Goal: Task Accomplishment & Management: Complete application form

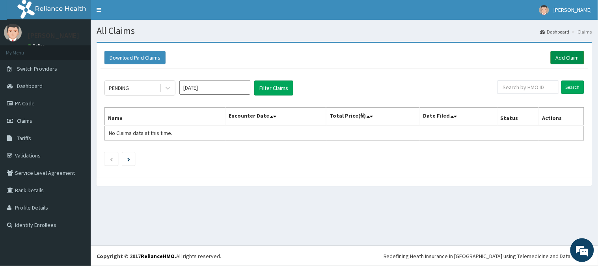
click at [572, 59] on link "Add Claim" at bounding box center [568, 57] width 34 height 13
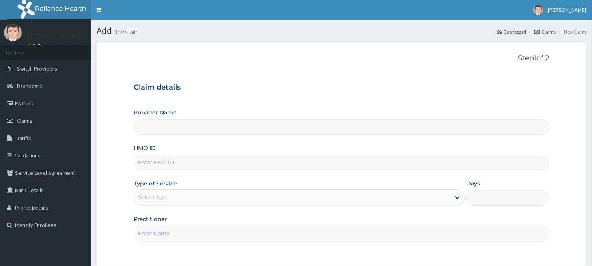
type input "[GEOGRAPHIC_DATA]"
type input "lbp/10288/a"
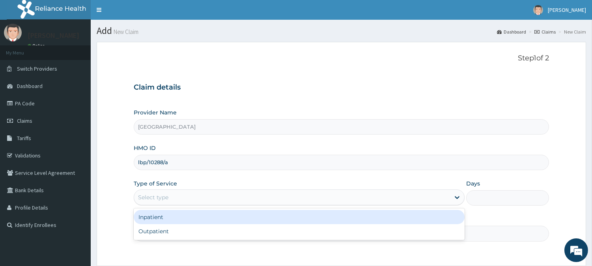
click at [182, 195] on div "Select type" at bounding box center [292, 197] width 316 height 13
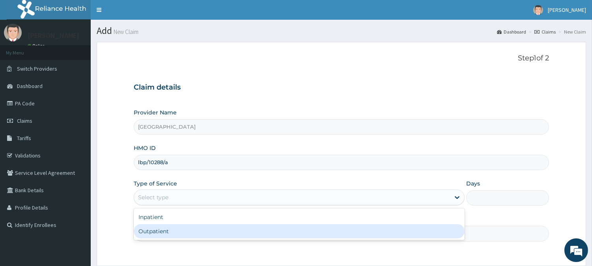
click at [174, 232] on div "Outpatient" at bounding box center [299, 231] width 331 height 14
type input "1"
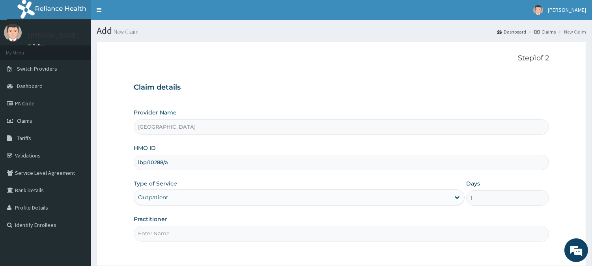
click at [174, 232] on input "Practitioner" at bounding box center [341, 232] width 415 height 15
type input "[PERSON_NAME]"
click at [278, 237] on input "[PERSON_NAME]" at bounding box center [341, 232] width 415 height 15
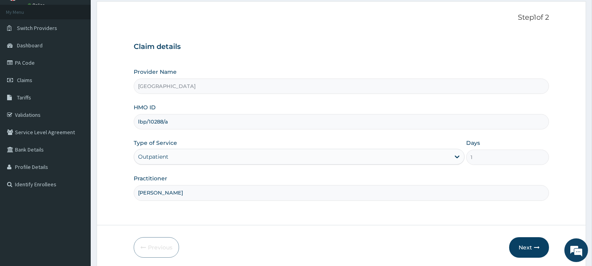
scroll to position [70, 0]
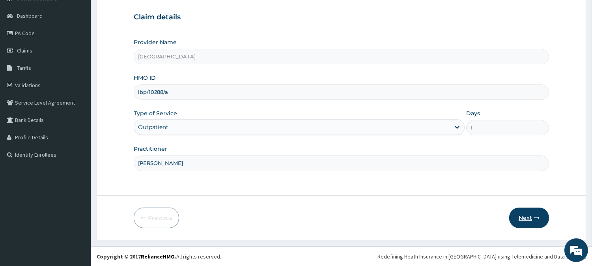
click at [538, 218] on icon "button" at bounding box center [537, 218] width 6 height 6
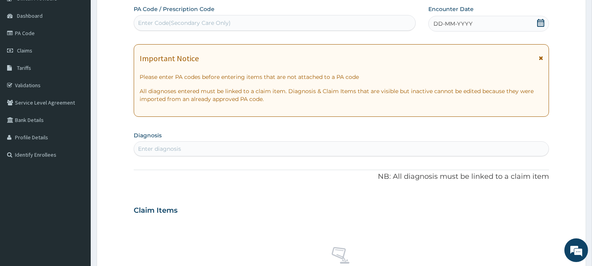
click at [477, 18] on div "DD-MM-YYYY" at bounding box center [488, 24] width 121 height 16
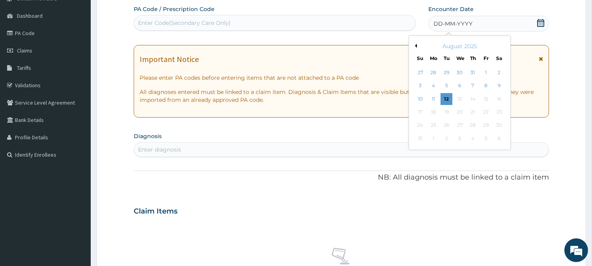
click at [415, 46] on button "Previous Month" at bounding box center [415, 46] width 4 height 4
click at [449, 115] on div "22" at bounding box center [446, 112] width 12 height 12
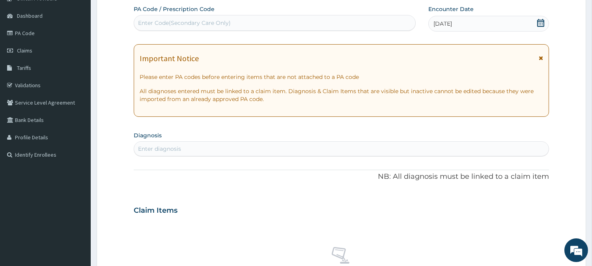
click at [470, 20] on div "[DATE]" at bounding box center [488, 24] width 121 height 16
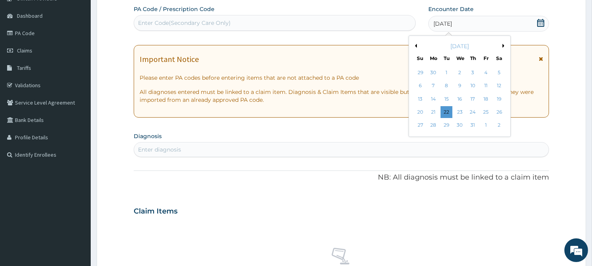
drag, startPoint x: 473, startPoint y: 115, endPoint x: 462, endPoint y: 116, distance: 11.9
click at [473, 115] on div "24" at bounding box center [473, 112] width 12 height 12
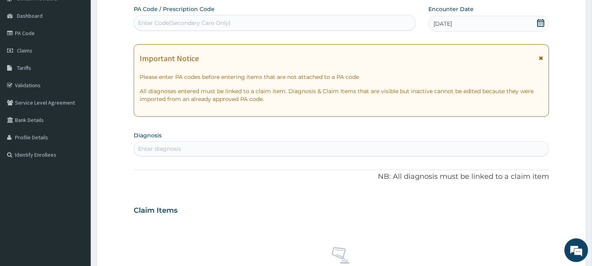
click at [309, 153] on div "Enter diagnosis" at bounding box center [341, 148] width 414 height 13
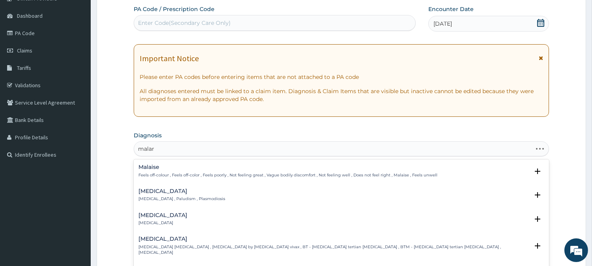
type input "malari"
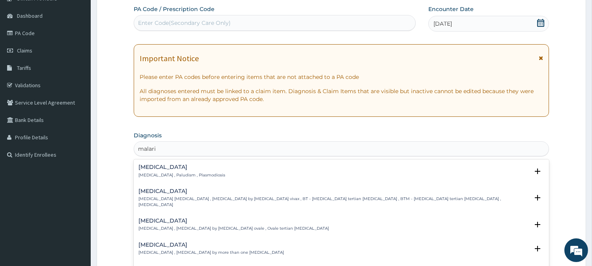
click at [171, 168] on h4 "[MEDICAL_DATA]" at bounding box center [181, 167] width 87 height 6
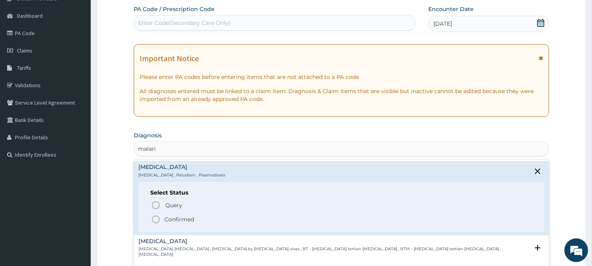
click at [156, 214] on icon "status option filled" at bounding box center [155, 218] width 9 height 9
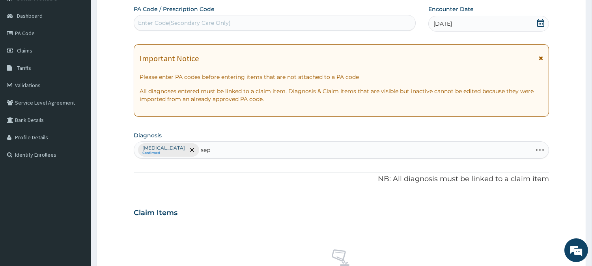
type input "sep"
drag, startPoint x: 168, startPoint y: 210, endPoint x: 165, endPoint y: 197, distance: 13.3
click at [165, 197] on div "PA Code / Prescription Code Enter Code(Secondary Care Only) Encounter Date [DAT…" at bounding box center [341, 210] width 415 height 410
click at [199, 151] on div "[MEDICAL_DATA] Confirmed" at bounding box center [341, 150] width 414 height 17
type input "sepsi"
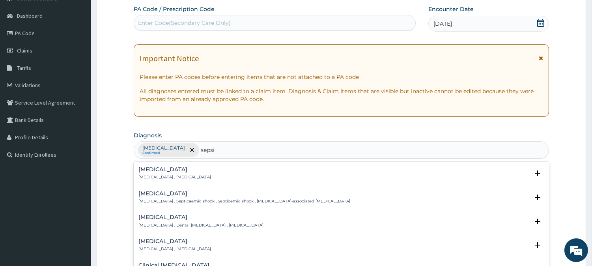
click at [161, 171] on h4 "[MEDICAL_DATA]" at bounding box center [174, 169] width 73 height 6
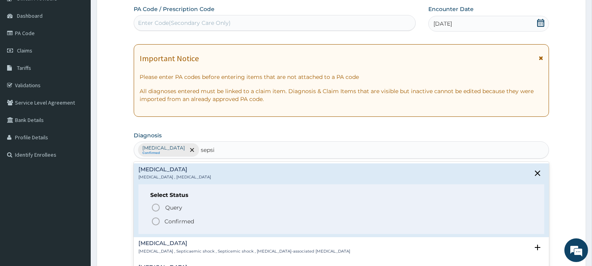
click at [155, 220] on icon "status option filled" at bounding box center [155, 220] width 9 height 9
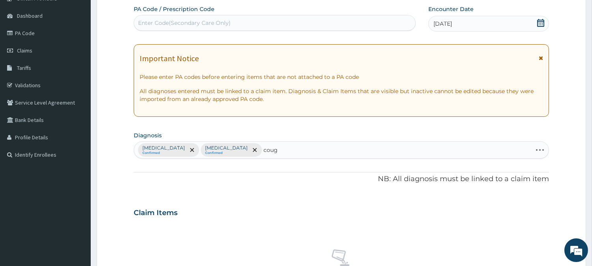
type input "cough"
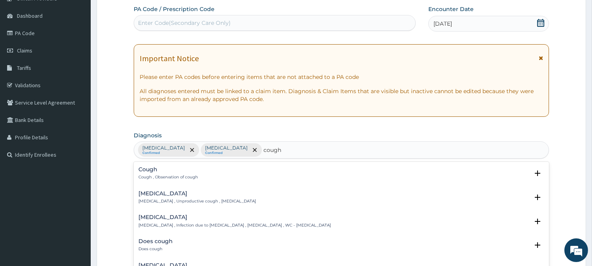
click at [154, 171] on h4 "Cough" at bounding box center [168, 169] width 60 height 6
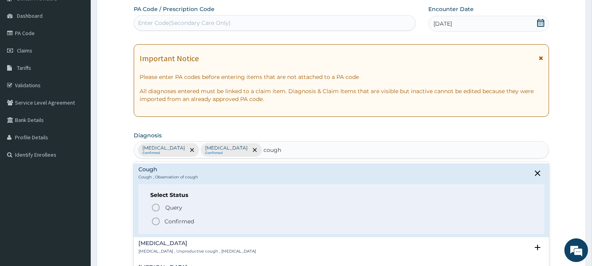
click at [152, 217] on icon "status option filled" at bounding box center [155, 220] width 9 height 9
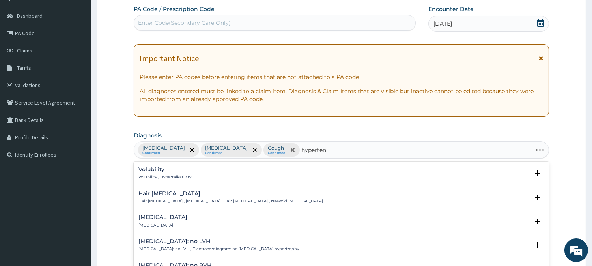
type input "hypertens"
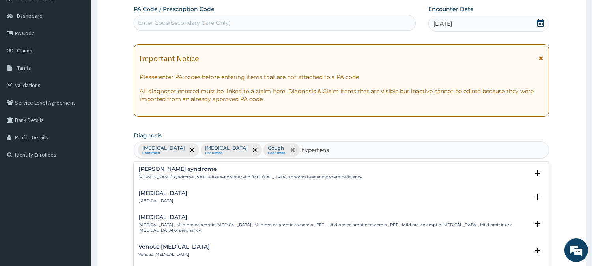
scroll to position [93, 0]
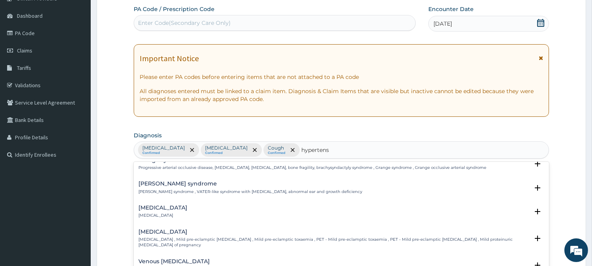
click at [159, 205] on div "[MEDICAL_DATA] [MEDICAL_DATA]" at bounding box center [162, 212] width 49 height 14
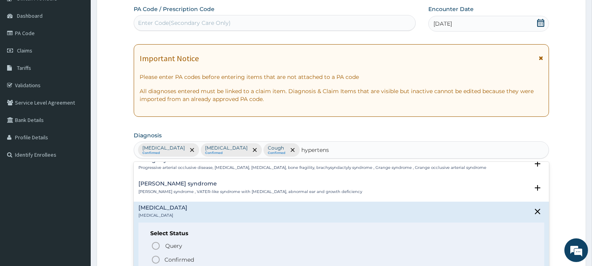
click at [154, 255] on icon "status option filled" at bounding box center [155, 259] width 9 height 9
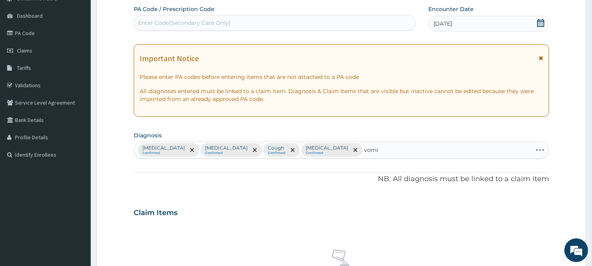
type input "vomit"
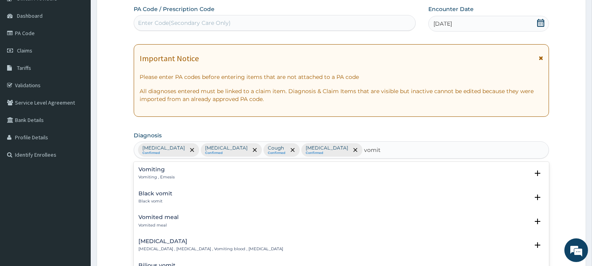
click at [154, 174] on p "Vomiting , Emesis" at bounding box center [156, 177] width 36 height 6
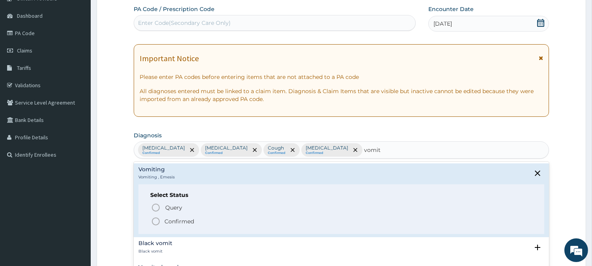
click at [155, 217] on icon "status option filled" at bounding box center [155, 220] width 9 height 9
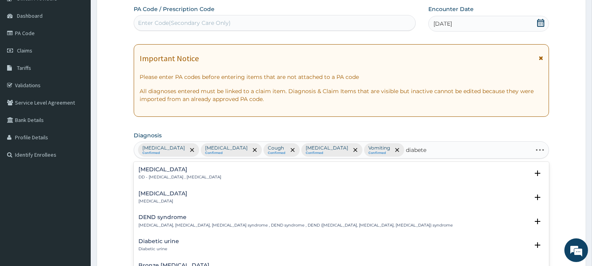
type input "[MEDICAL_DATA]"
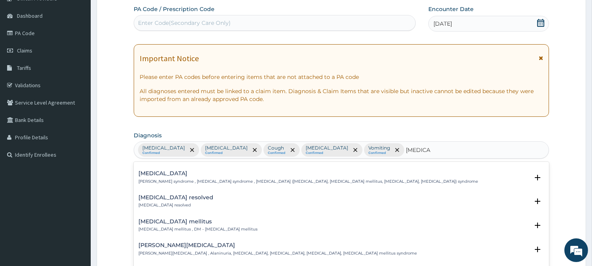
scroll to position [88, 0]
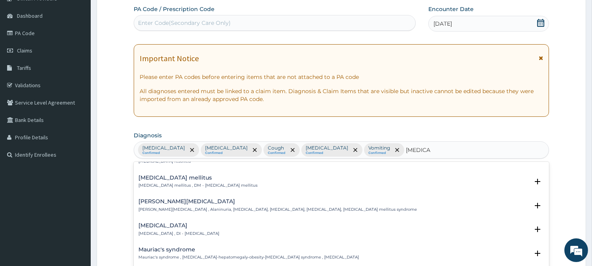
click at [182, 185] on p "[MEDICAL_DATA] mellitus , DM - [MEDICAL_DATA] mellitus" at bounding box center [197, 185] width 119 height 6
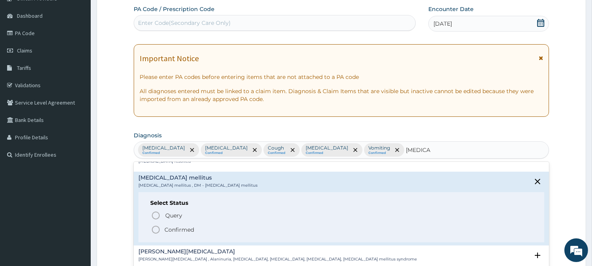
click at [157, 223] on div "Query Query covers suspected (?), Keep in view (kiv), Ruled out (r/o) Confirmed" at bounding box center [341, 222] width 382 height 24
click at [160, 226] on icon "status option filled" at bounding box center [155, 229] width 9 height 9
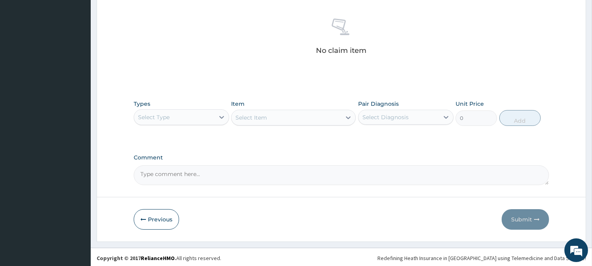
scroll to position [302, 0]
click at [166, 121] on div "Select Type" at bounding box center [181, 116] width 95 height 16
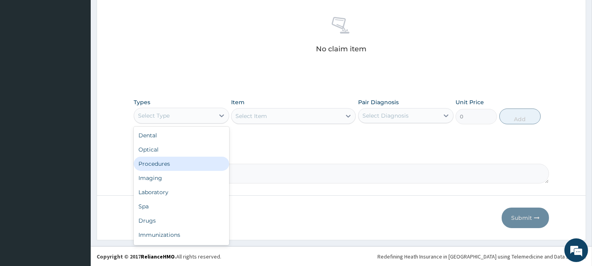
drag, startPoint x: 179, startPoint y: 171, endPoint x: 190, endPoint y: 162, distance: 14.0
click at [190, 162] on div "Dental Optical Procedures Imaging Laboratory Spa Drugs Immunizations Others Gym" at bounding box center [181, 186] width 95 height 118
click at [190, 162] on div "Procedures" at bounding box center [181, 163] width 95 height 14
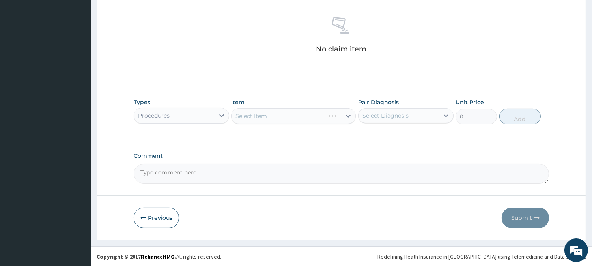
click at [367, 109] on div "Select Diagnosis" at bounding box center [398, 115] width 80 height 13
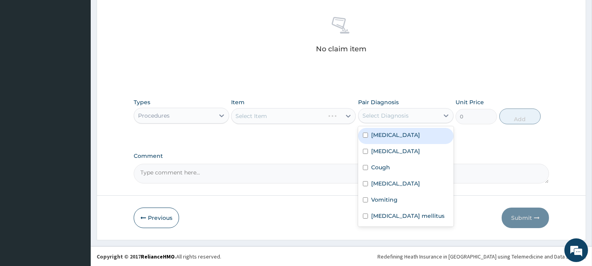
click at [372, 136] on label "[MEDICAL_DATA]" at bounding box center [395, 135] width 49 height 8
checkbox input "true"
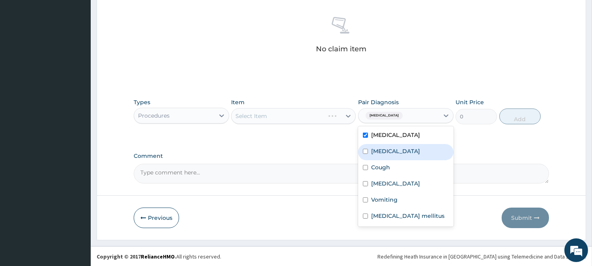
click at [372, 149] on label "[MEDICAL_DATA]" at bounding box center [395, 151] width 49 height 8
checkbox input "true"
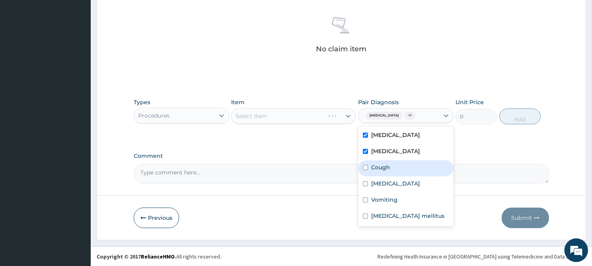
click at [371, 163] on label "Cough" at bounding box center [380, 167] width 19 height 8
checkbox input "true"
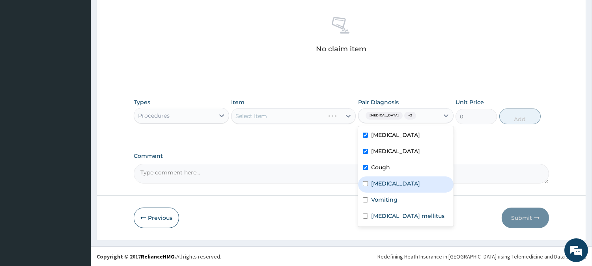
drag, startPoint x: 371, startPoint y: 177, endPoint x: 369, endPoint y: 189, distance: 12.9
click at [371, 178] on div "[MEDICAL_DATA]" at bounding box center [405, 184] width 95 height 16
click at [369, 191] on div "[MEDICAL_DATA]" at bounding box center [405, 184] width 95 height 16
checkbox input "false"
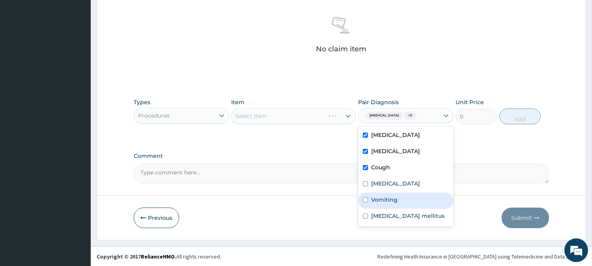
drag, startPoint x: 371, startPoint y: 198, endPoint x: 369, endPoint y: 206, distance: 8.0
click at [371, 201] on label "Vomiting" at bounding box center [384, 200] width 26 height 8
checkbox input "true"
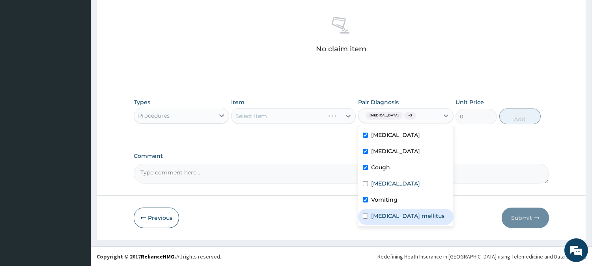
drag, startPoint x: 367, startPoint y: 213, endPoint x: 372, endPoint y: 198, distance: 16.1
click at [367, 213] on input "checkbox" at bounding box center [365, 215] width 5 height 5
checkbox input "true"
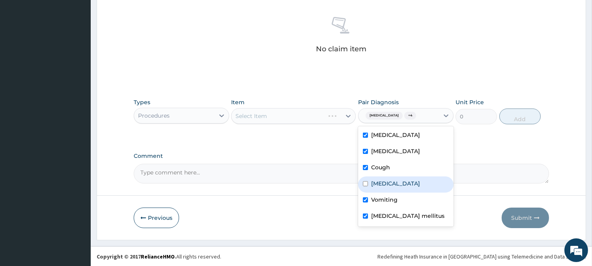
drag, startPoint x: 378, startPoint y: 183, endPoint x: 360, endPoint y: 169, distance: 23.3
click at [376, 183] on label "[MEDICAL_DATA]" at bounding box center [395, 183] width 49 height 8
checkbox input "true"
click at [324, 123] on div "Select Item" at bounding box center [293, 116] width 125 height 16
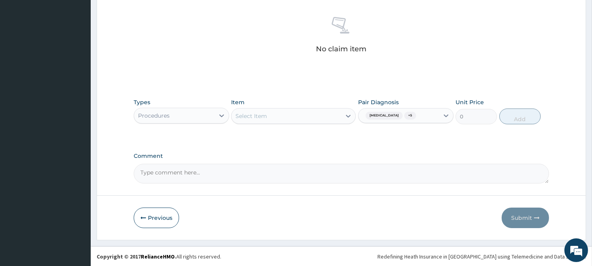
click at [298, 114] on div "Select Item" at bounding box center [286, 116] width 110 height 13
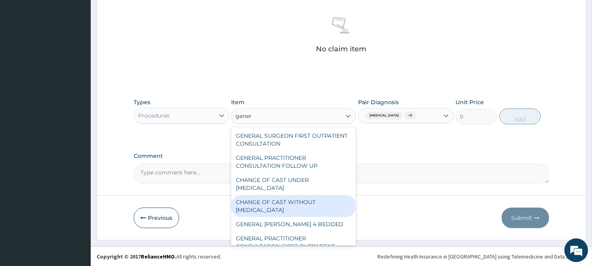
type input "genera"
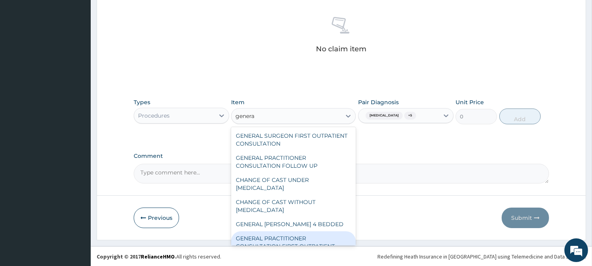
click at [296, 233] on div "GENERAL PRACTITIONER CONSULTATION FIRST OUTPATIENT CONSULTATION" at bounding box center [293, 246] width 125 height 30
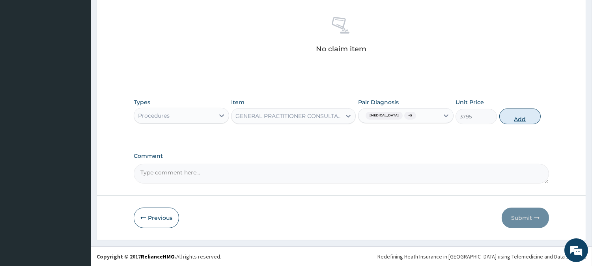
click at [509, 119] on button "Add" at bounding box center [519, 116] width 41 height 16
type input "0"
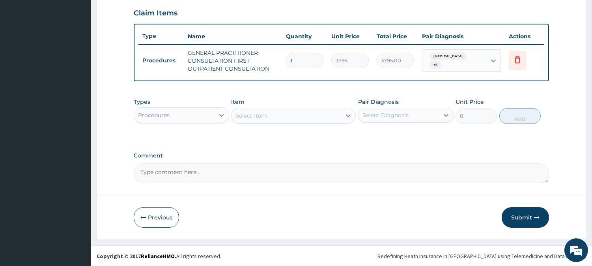
scroll to position [268, 0]
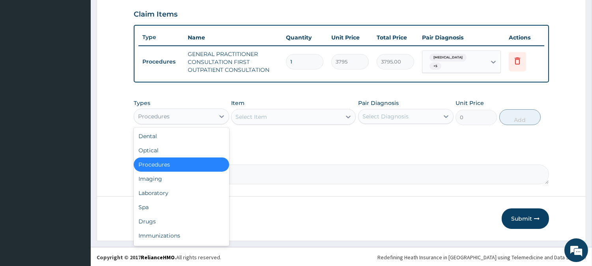
click at [196, 112] on div "Procedures" at bounding box center [174, 116] width 80 height 13
click at [184, 186] on div "Laboratory" at bounding box center [181, 193] width 95 height 14
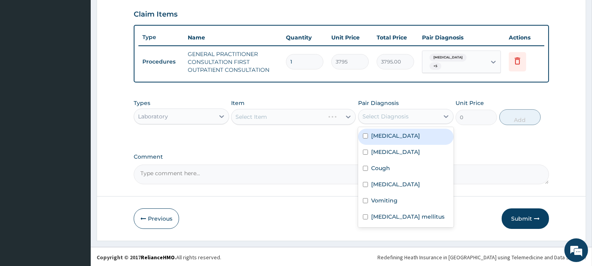
click at [365, 113] on div "Select Diagnosis" at bounding box center [385, 116] width 46 height 8
click at [375, 140] on div "[MEDICAL_DATA]" at bounding box center [405, 136] width 95 height 16
checkbox input "true"
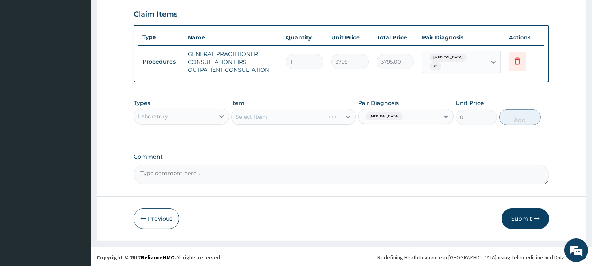
click at [311, 110] on div "Select Item" at bounding box center [293, 117] width 125 height 16
click at [311, 112] on div "Select Item" at bounding box center [286, 116] width 110 height 13
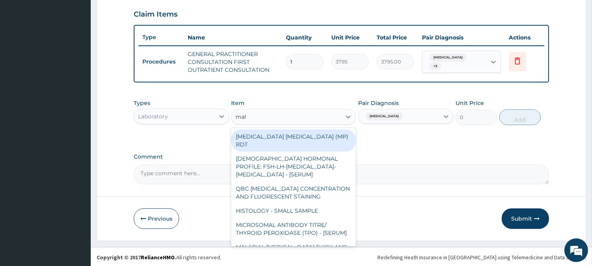
type input "mala"
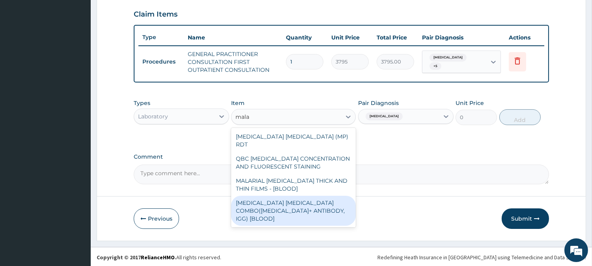
click at [313, 196] on div "[MEDICAL_DATA] [MEDICAL_DATA] COMBO([MEDICAL_DATA]+ ANTIBODY, IGG) [BLOOD]" at bounding box center [293, 211] width 125 height 30
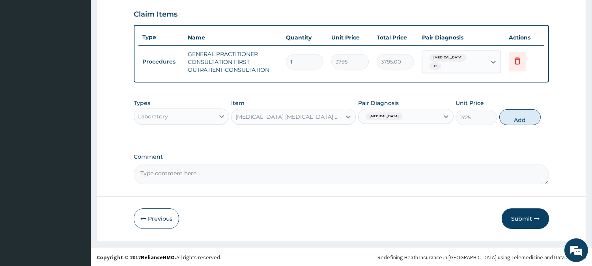
click at [510, 124] on div "Types Laboratory Item option [MEDICAL_DATA] [MEDICAL_DATA] COMBO([MEDICAL_DATA]…" at bounding box center [341, 112] width 415 height 34
click at [503, 116] on button "Add" at bounding box center [519, 117] width 41 height 16
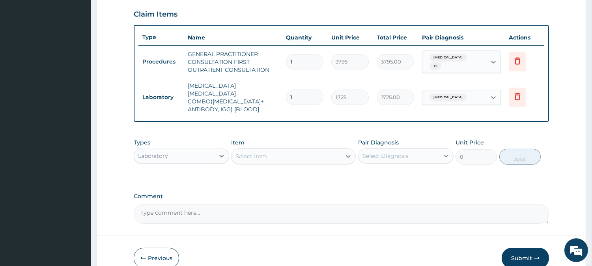
drag, startPoint x: 322, startPoint y: 140, endPoint x: 318, endPoint y: 146, distance: 7.6
click at [322, 148] on div "Select Item" at bounding box center [293, 156] width 125 height 16
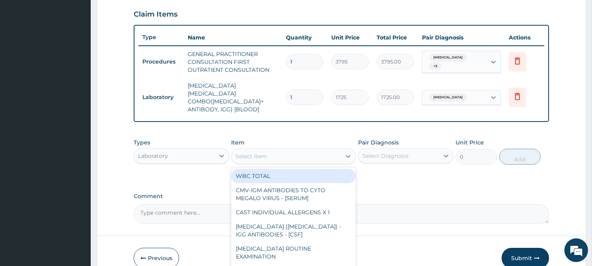
click at [303, 169] on div "WBC TOTAL" at bounding box center [293, 176] width 125 height 14
type input "2045"
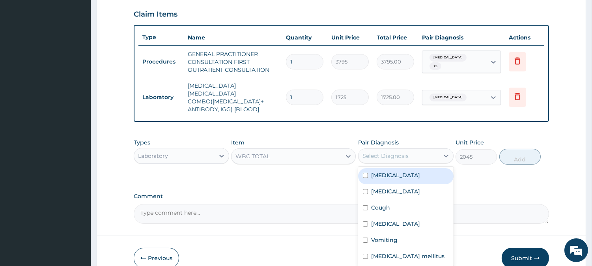
click at [384, 152] on div "Select Diagnosis" at bounding box center [385, 156] width 46 height 8
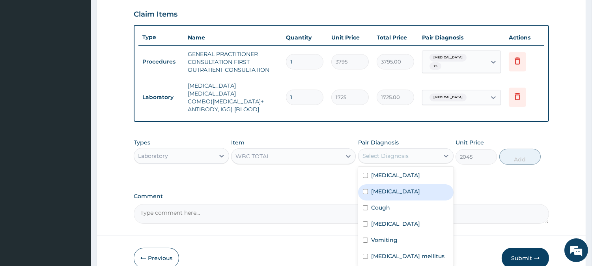
click at [385, 187] on label "[MEDICAL_DATA]" at bounding box center [395, 191] width 49 height 8
checkbox input "true"
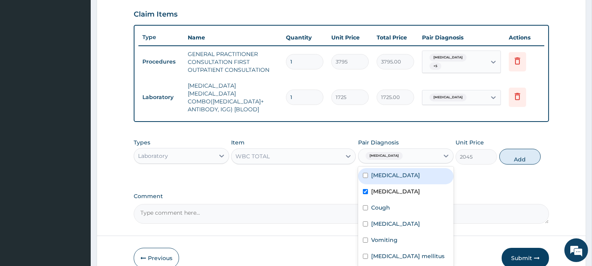
drag, startPoint x: 502, startPoint y: 147, endPoint x: 418, endPoint y: 158, distance: 84.6
click at [501, 149] on button "Add" at bounding box center [519, 157] width 41 height 16
type input "0"
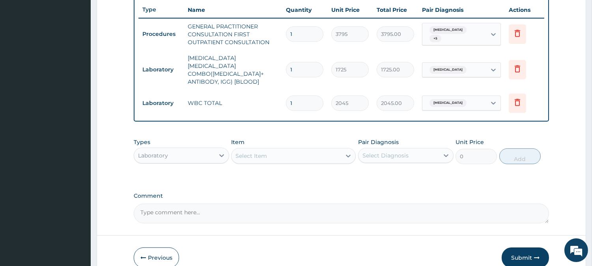
scroll to position [328, 0]
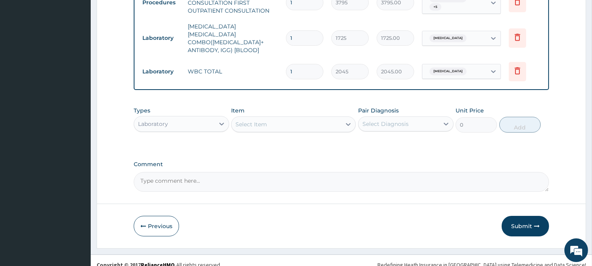
click at [309, 118] on div "Select Item" at bounding box center [286, 124] width 110 height 13
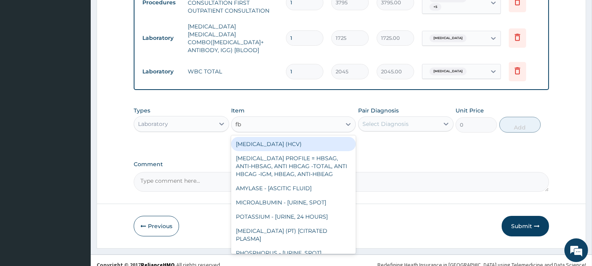
type input "fbc"
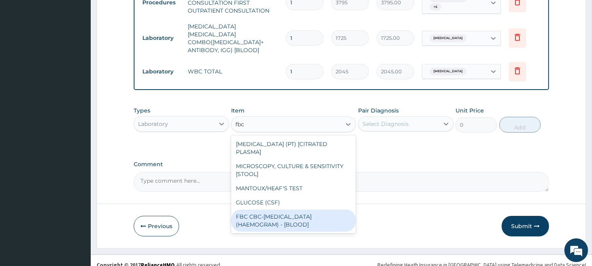
click at [262, 215] on div "FBC CBC-[MEDICAL_DATA] (HAEMOGRAM) - [BLOOD]" at bounding box center [293, 220] width 125 height 22
type input "4600"
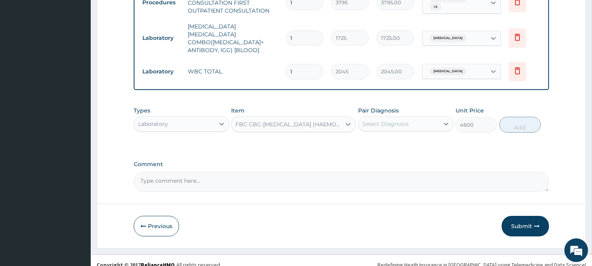
click at [403, 120] on div "Select Diagnosis" at bounding box center [385, 124] width 46 height 8
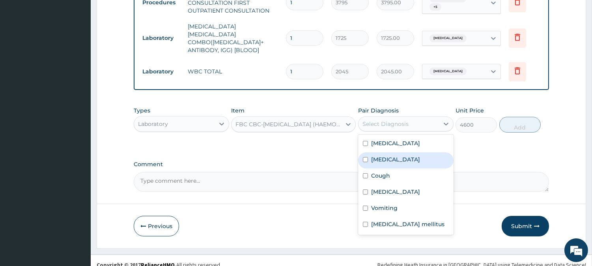
click at [395, 152] on div "[MEDICAL_DATA]" at bounding box center [405, 160] width 95 height 16
checkbox input "true"
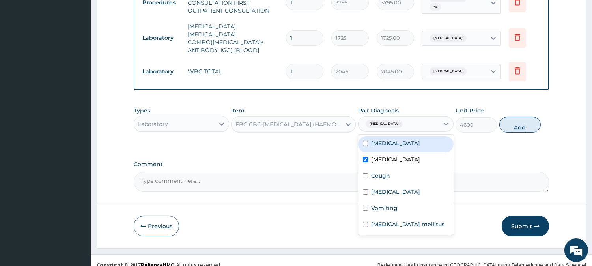
click at [505, 117] on button "Add" at bounding box center [519, 125] width 41 height 16
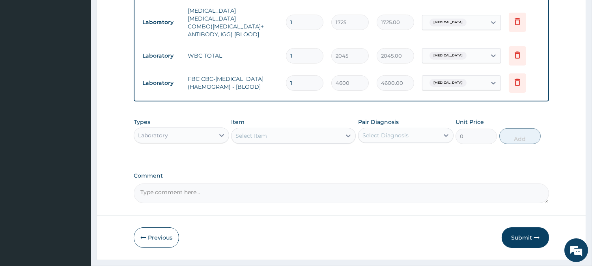
scroll to position [359, 0]
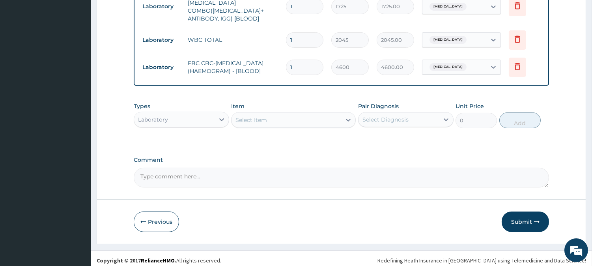
click at [309, 112] on div "Select Item" at bounding box center [293, 120] width 125 height 16
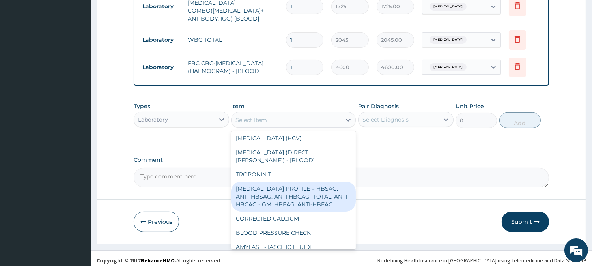
scroll to position [219, 0]
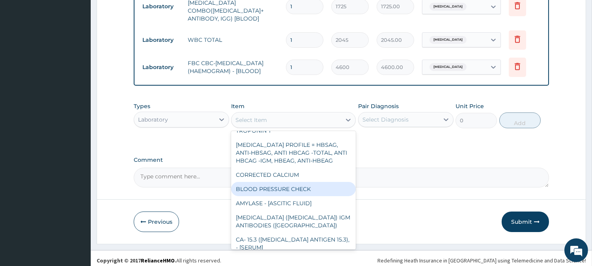
click at [277, 182] on div "BLOOD PRESSURE CHECK" at bounding box center [293, 189] width 125 height 14
type input "1380"
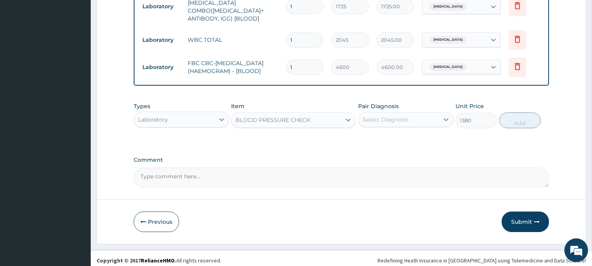
click at [386, 115] on div "Select Diagnosis" at bounding box center [385, 119] width 46 height 8
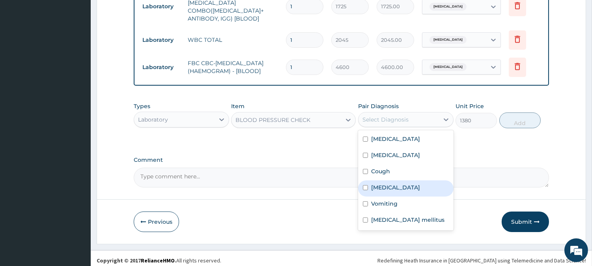
drag, startPoint x: 389, startPoint y: 185, endPoint x: 415, endPoint y: 159, distance: 37.1
click at [389, 183] on label "[MEDICAL_DATA]" at bounding box center [395, 187] width 49 height 8
checkbox input "true"
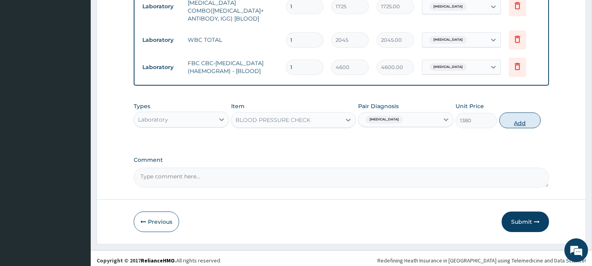
click at [511, 112] on button "Add" at bounding box center [519, 120] width 41 height 16
type input "0"
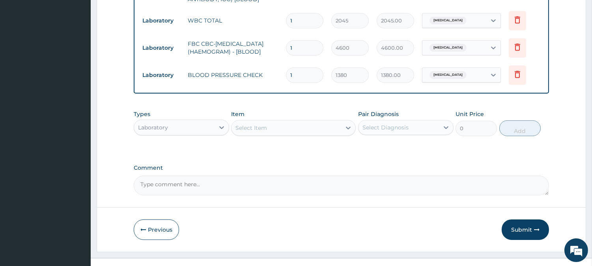
scroll to position [386, 0]
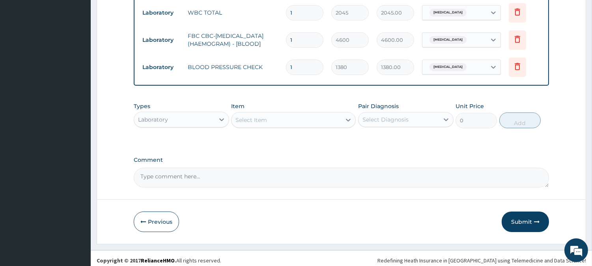
click at [294, 114] on div "Select Item" at bounding box center [286, 120] width 110 height 13
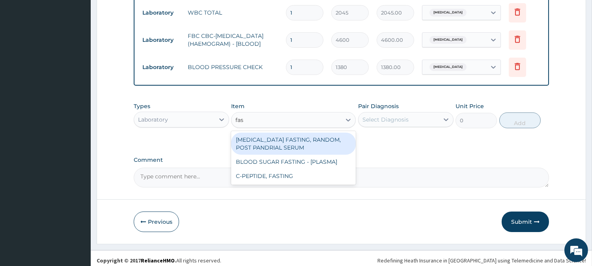
scroll to position [0, 0]
type input "fast"
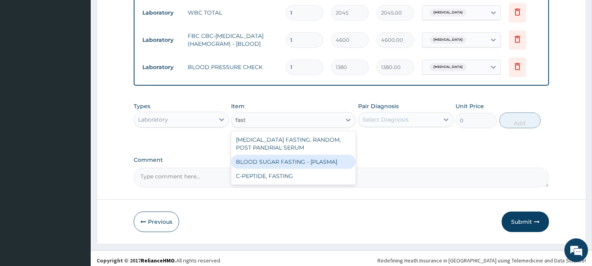
click at [314, 155] on div "BLOOD SUGAR FASTING - [PLASMA]" at bounding box center [293, 162] width 125 height 14
type input "1380"
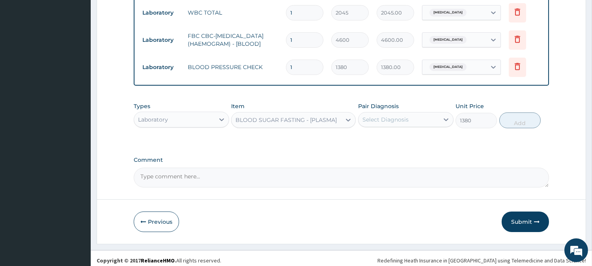
click at [387, 115] on div "Select Diagnosis" at bounding box center [385, 119] width 46 height 8
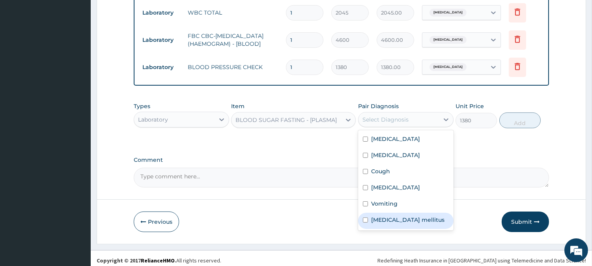
drag, startPoint x: 397, startPoint y: 217, endPoint x: 401, endPoint y: 199, distance: 17.8
click at [397, 217] on label "[MEDICAL_DATA] mellitus" at bounding box center [407, 220] width 73 height 8
checkbox input "true"
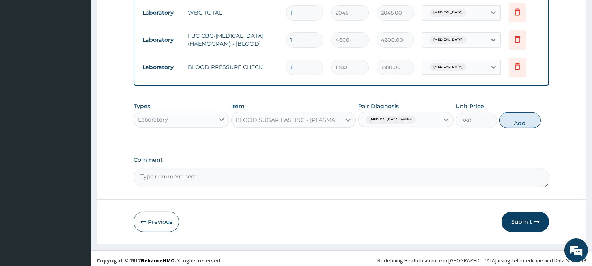
drag, startPoint x: 518, startPoint y: 121, endPoint x: 422, endPoint y: 128, distance: 95.6
click at [516, 121] on button "Add" at bounding box center [519, 120] width 41 height 16
type input "0"
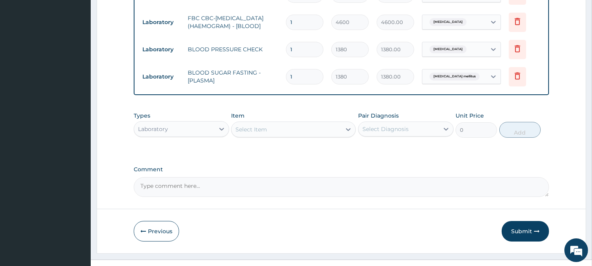
scroll to position [414, 0]
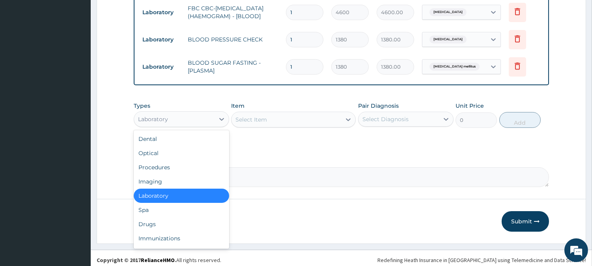
drag, startPoint x: 187, startPoint y: 111, endPoint x: 199, endPoint y: 140, distance: 31.3
click at [188, 113] on div "Laboratory" at bounding box center [174, 119] width 80 height 13
click at [182, 219] on div "Drugs" at bounding box center [181, 224] width 95 height 14
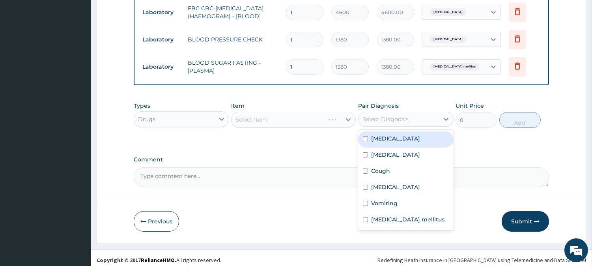
click at [377, 117] on div "Select Diagnosis" at bounding box center [385, 119] width 46 height 8
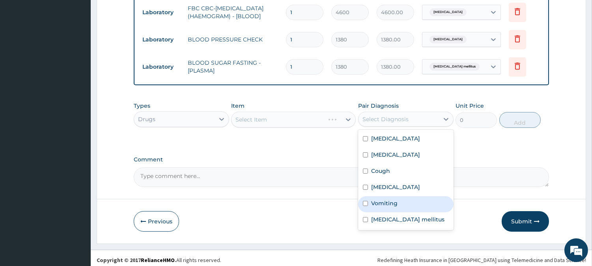
drag, startPoint x: 389, startPoint y: 199, endPoint x: 371, endPoint y: 183, distance: 24.3
click at [387, 199] on label "Vomiting" at bounding box center [384, 203] width 26 height 8
checkbox input "true"
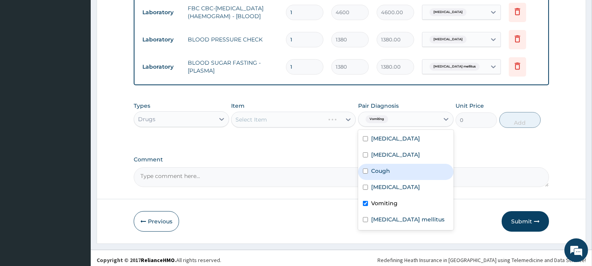
click at [312, 119] on div "Select Item" at bounding box center [293, 120] width 125 height 16
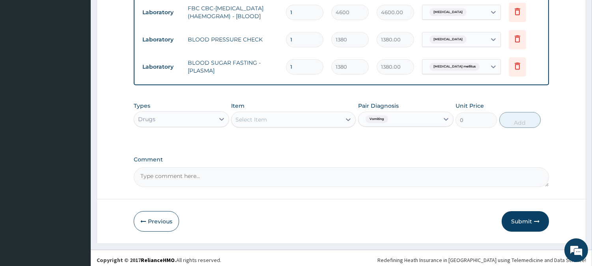
click at [325, 113] on div "Select Item" at bounding box center [286, 119] width 110 height 13
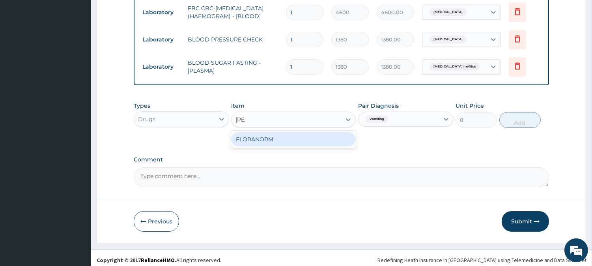
type input "flora"
click at [315, 139] on div "FLORANORM" at bounding box center [293, 139] width 125 height 14
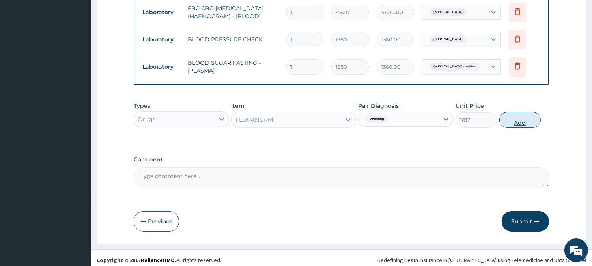
click at [511, 120] on button "Add" at bounding box center [519, 120] width 41 height 16
type input "0"
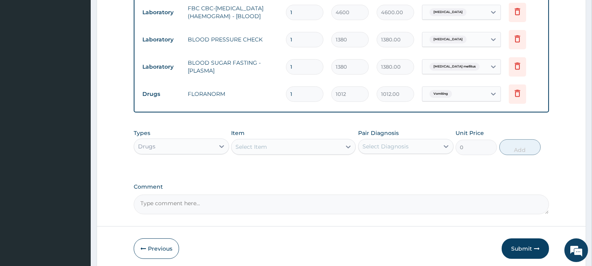
type input "10"
type input "10120.00"
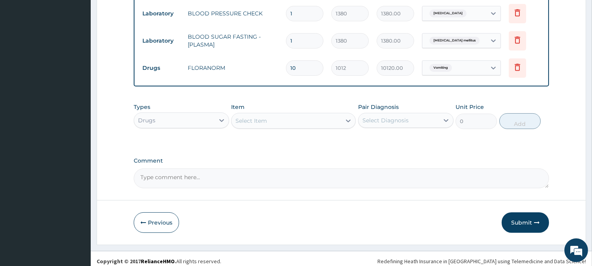
scroll to position [441, 0]
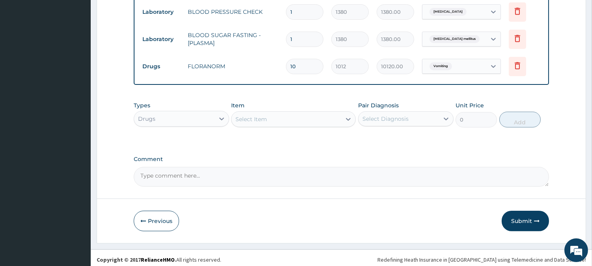
type input "10"
click at [302, 113] on div "Select Item" at bounding box center [286, 119] width 110 height 13
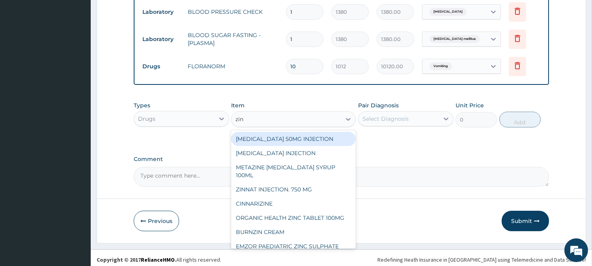
type input "zinc"
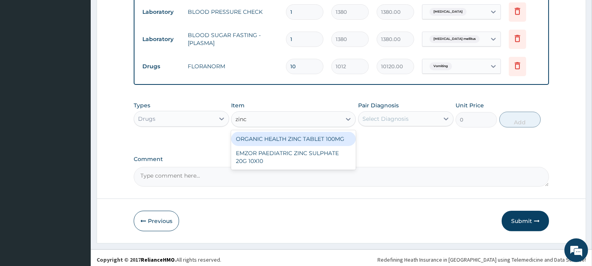
click at [318, 140] on div "ORGANIC HEALTH ZINC TABLET 100MG" at bounding box center [293, 139] width 125 height 14
type input "56.925"
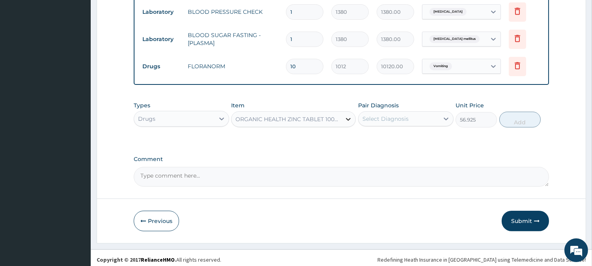
click at [341, 117] on div at bounding box center [348, 119] width 14 height 14
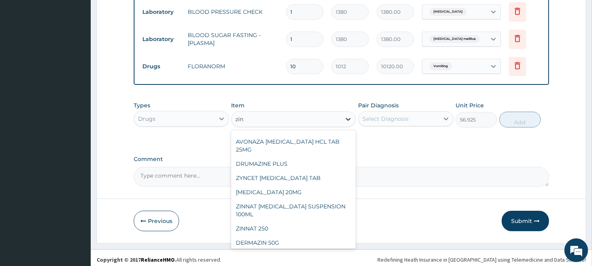
scroll to position [76, 0]
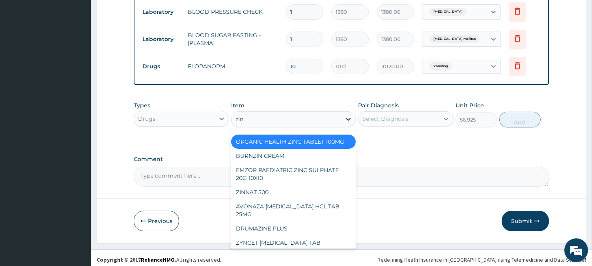
type input "zinc"
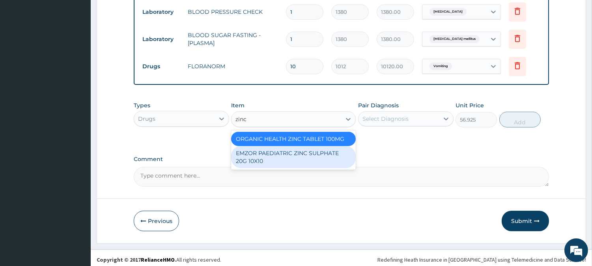
click at [306, 148] on div "EMZOR PAEDIATRIC ZINC SULPHATE 20G 10X10" at bounding box center [293, 157] width 125 height 22
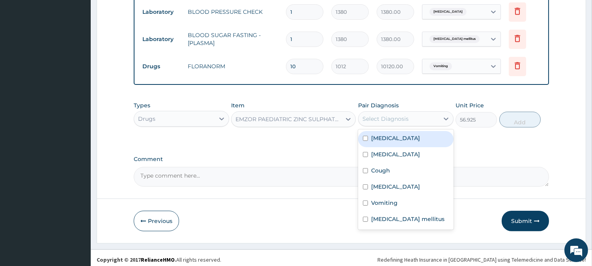
click at [387, 112] on div "Select Diagnosis" at bounding box center [398, 118] width 80 height 13
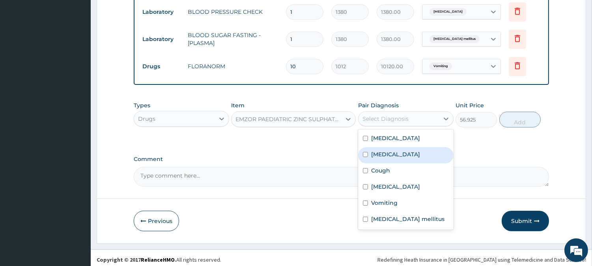
click at [400, 150] on div "[MEDICAL_DATA]" at bounding box center [405, 155] width 95 height 16
checkbox input "true"
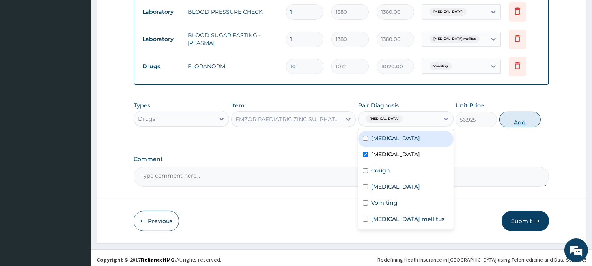
click at [525, 117] on button "Add" at bounding box center [519, 120] width 41 height 16
type input "0"
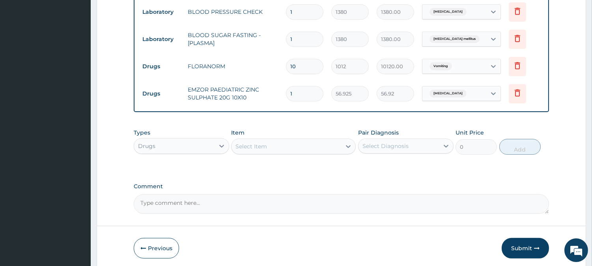
type input "10"
type input "569.25"
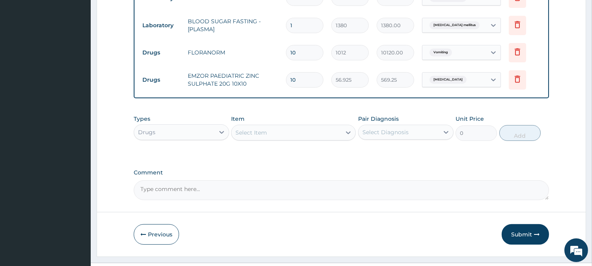
scroll to position [468, 0]
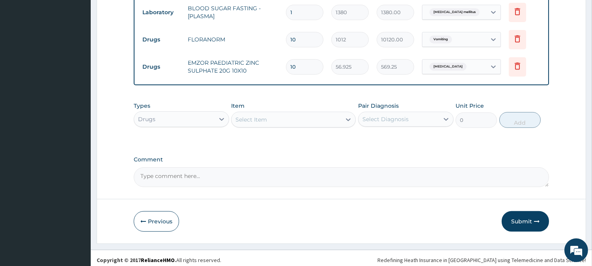
type input "10"
click at [322, 116] on div "Select Item" at bounding box center [286, 119] width 110 height 13
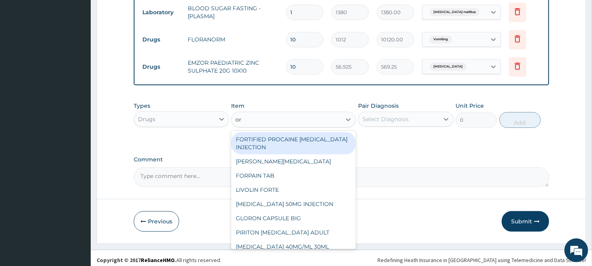
type input "ors"
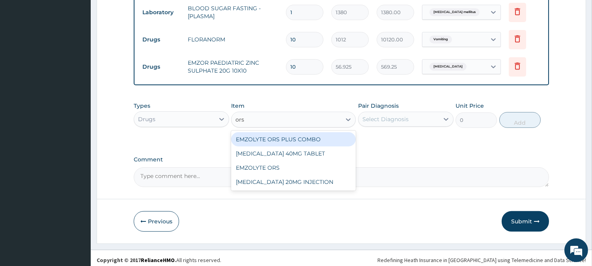
click at [315, 135] on div "EMZOLYTE ORS PLUS COMBO" at bounding box center [293, 139] width 125 height 14
type input "759"
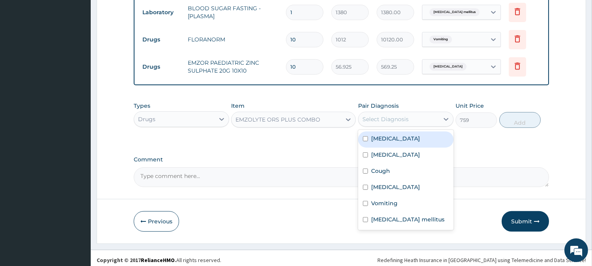
click at [382, 115] on div "Select Diagnosis" at bounding box center [385, 119] width 46 height 8
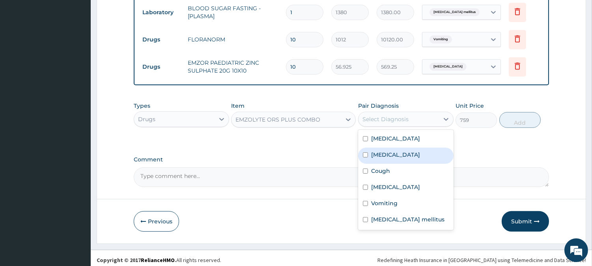
click at [393, 151] on div "[MEDICAL_DATA]" at bounding box center [405, 155] width 95 height 16
checkbox input "true"
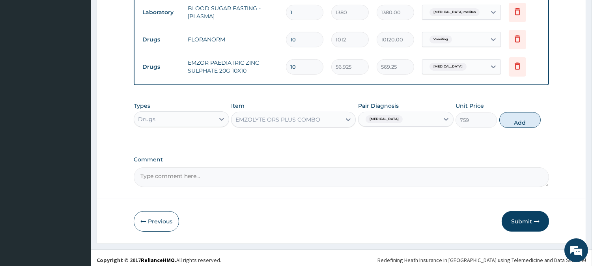
drag, startPoint x: 511, startPoint y: 114, endPoint x: 508, endPoint y: 117, distance: 4.7
click at [510, 116] on button "Add" at bounding box center [519, 120] width 41 height 16
type input "0"
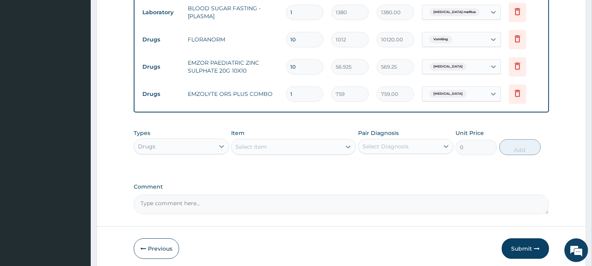
type input "0.00"
type input "4"
type input "3036.00"
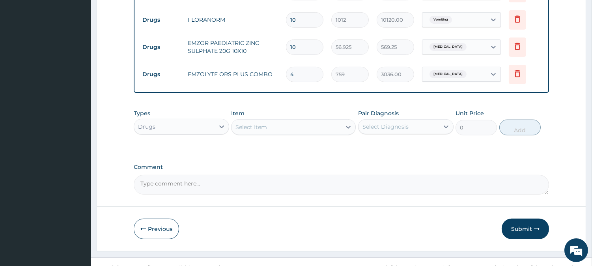
scroll to position [496, 0]
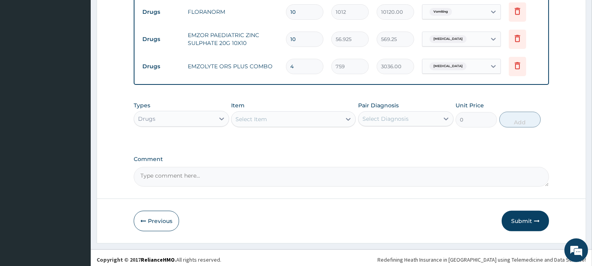
type input "4"
click at [331, 120] on div "Select Item" at bounding box center [286, 119] width 110 height 13
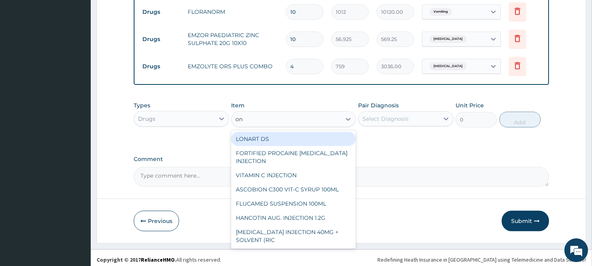
type input "ond"
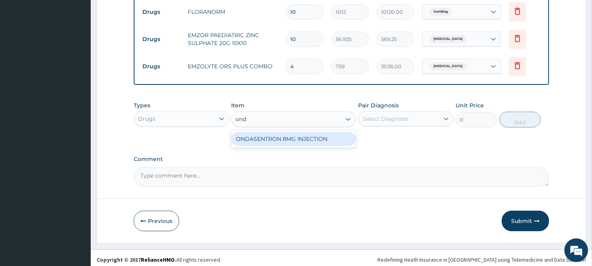
drag, startPoint x: 322, startPoint y: 137, endPoint x: 324, endPoint y: 128, distance: 8.7
click at [317, 135] on div "ONDASENTRON 8MG INJECTION" at bounding box center [293, 139] width 125 height 14
type input "1075.25"
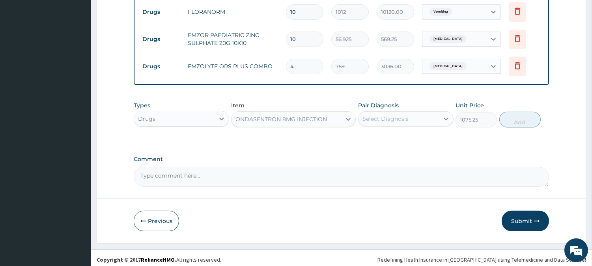
click at [394, 121] on div "Select Diagnosis" at bounding box center [398, 118] width 80 height 13
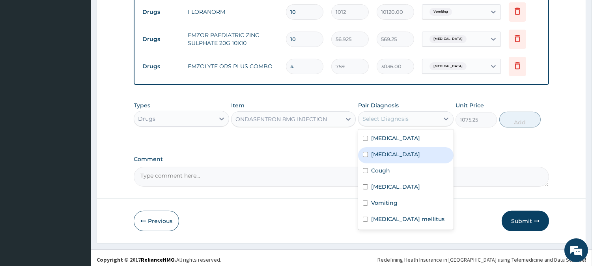
click at [395, 147] on div "[MEDICAL_DATA]" at bounding box center [405, 155] width 95 height 16
checkbox input "true"
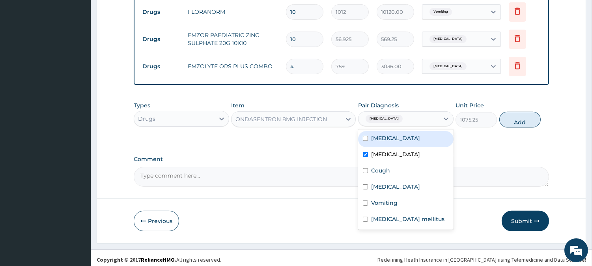
click at [521, 114] on button "Add" at bounding box center [519, 120] width 41 height 16
type input "0"
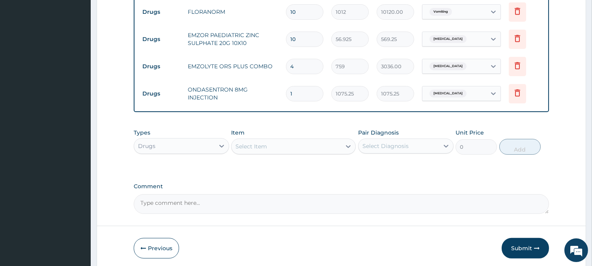
type input "0.00"
type input "2"
type input "2150.50"
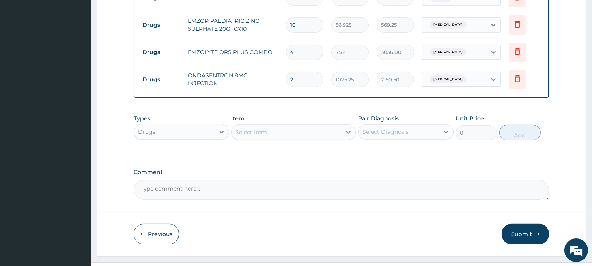
scroll to position [523, 0]
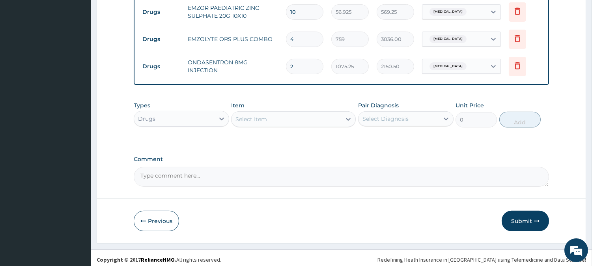
type input "2"
click at [327, 115] on div "Select Item" at bounding box center [286, 119] width 110 height 13
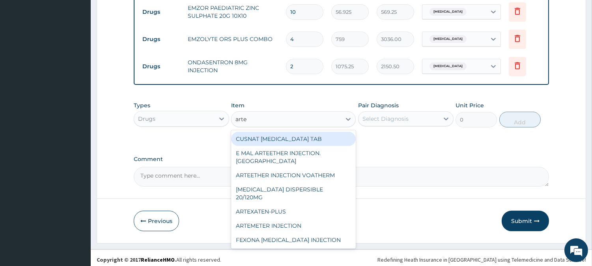
type input "artes"
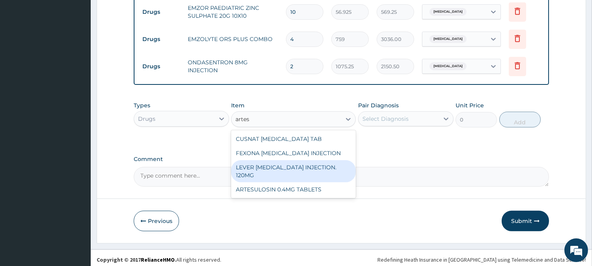
click at [331, 160] on div "LEVER [MEDICAL_DATA] INJECTION. 120MG" at bounding box center [293, 171] width 125 height 22
type input "2530"
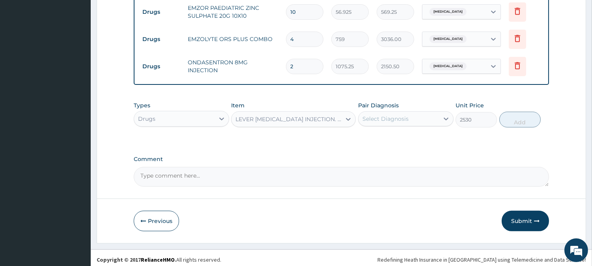
click at [402, 115] on div "Select Diagnosis" at bounding box center [385, 119] width 46 height 8
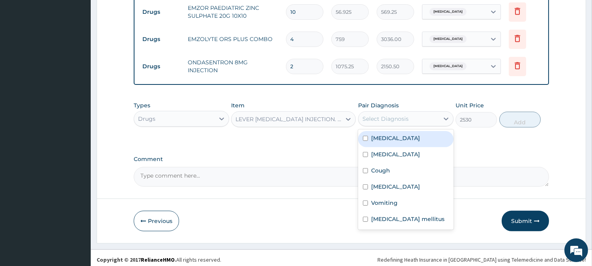
click at [408, 135] on div "[MEDICAL_DATA]" at bounding box center [405, 139] width 95 height 16
checkbox input "true"
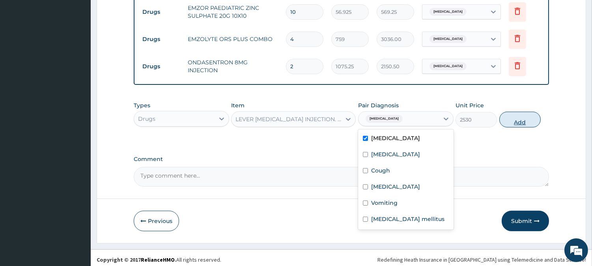
click at [510, 112] on button "Add" at bounding box center [519, 120] width 41 height 16
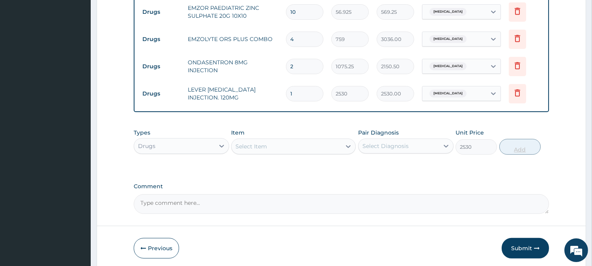
type input "0"
type input "0.00"
type input "4"
type input "10120.00"
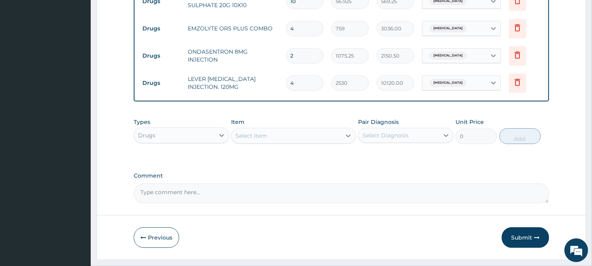
scroll to position [551, 0]
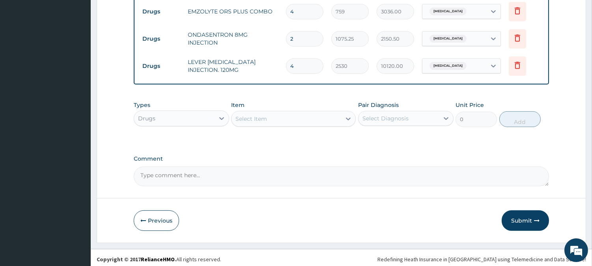
type input "4"
click at [298, 112] on div "Select Item" at bounding box center [286, 118] width 110 height 13
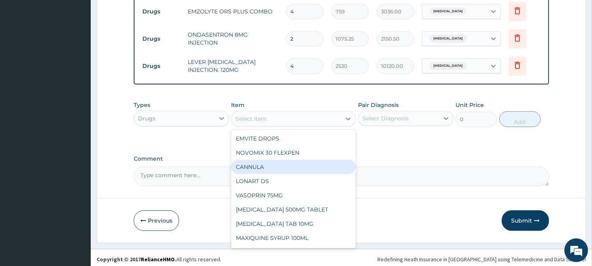
click at [290, 160] on div "CANNULA" at bounding box center [293, 167] width 125 height 14
type input "253"
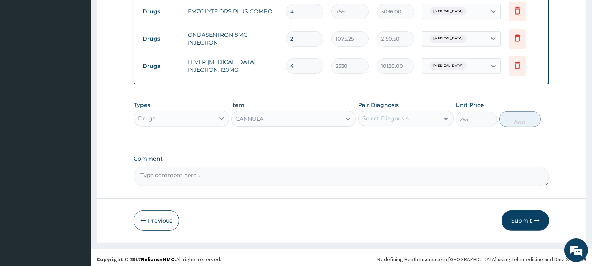
click at [401, 117] on div "Select Diagnosis" at bounding box center [385, 118] width 46 height 8
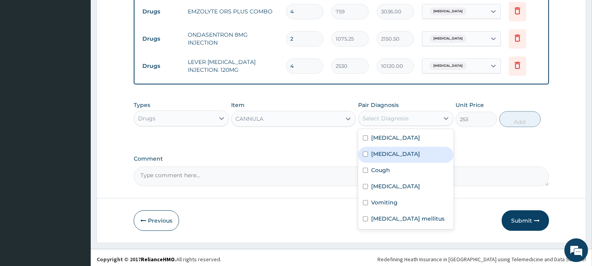
click at [400, 147] on div "[MEDICAL_DATA]" at bounding box center [405, 155] width 95 height 16
checkbox input "true"
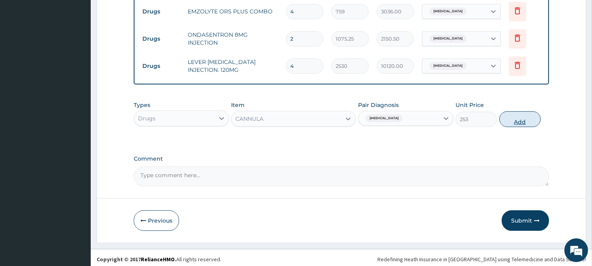
click at [507, 113] on button "Add" at bounding box center [519, 119] width 41 height 16
type input "0"
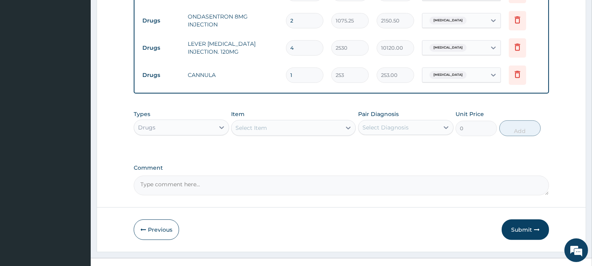
scroll to position [578, 0]
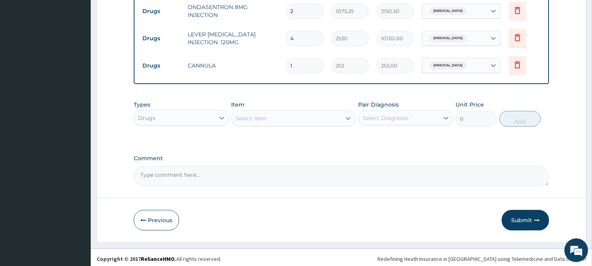
click at [310, 117] on div "Select Item" at bounding box center [286, 118] width 110 height 13
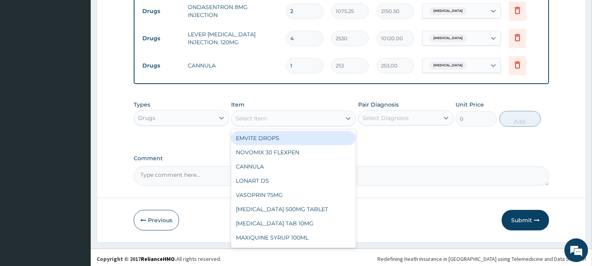
click at [313, 64] on input "1" at bounding box center [304, 65] width 37 height 15
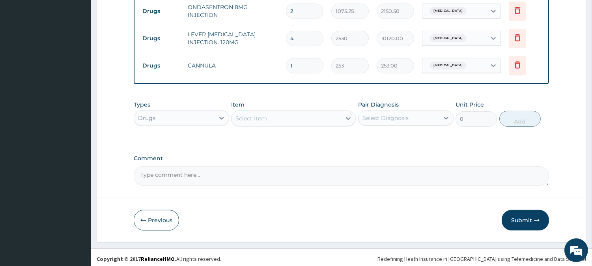
type input "0.00"
type input "2"
type input "506.00"
type input "2"
click at [318, 103] on div "Item Select Item" at bounding box center [293, 114] width 125 height 26
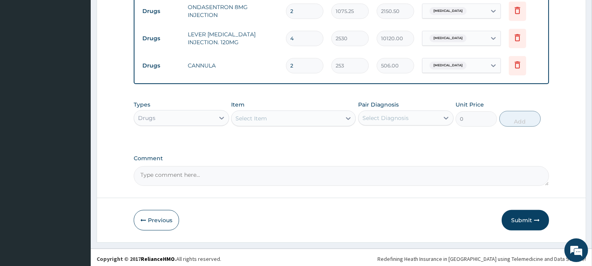
click at [309, 115] on div "Select Item" at bounding box center [286, 118] width 110 height 13
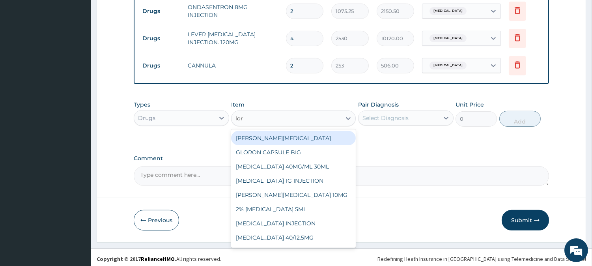
type input "[PERSON_NAME]"
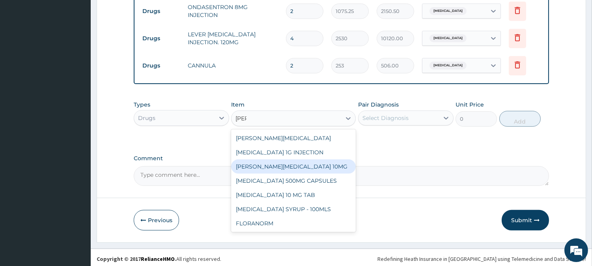
click at [332, 159] on div "[PERSON_NAME][MEDICAL_DATA] 10MG" at bounding box center [293, 166] width 125 height 14
type input "94.875"
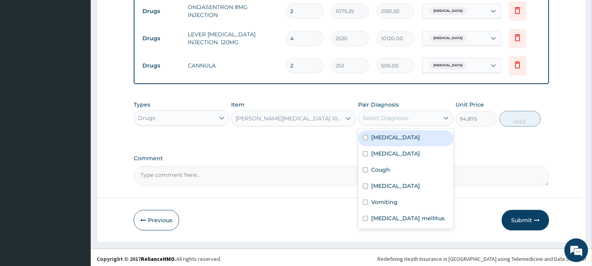
click at [400, 114] on div "Select Diagnosis" at bounding box center [385, 118] width 46 height 8
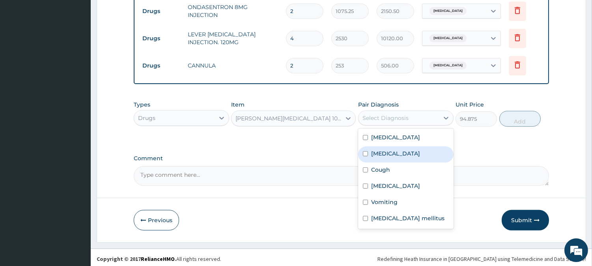
click at [392, 153] on div "[MEDICAL_DATA]" at bounding box center [405, 154] width 95 height 16
checkbox input "true"
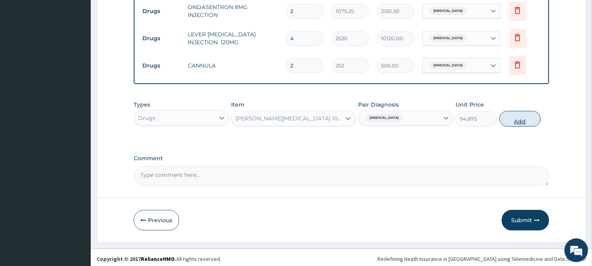
click at [514, 111] on button "Add" at bounding box center [519, 119] width 41 height 16
type input "0"
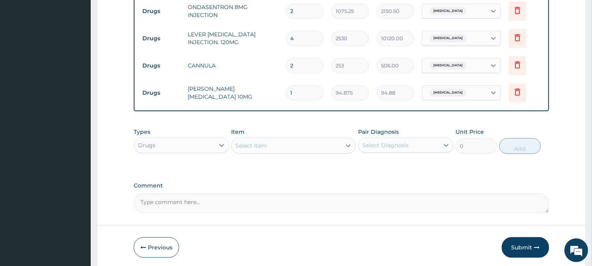
type input "0.00"
type input "5"
type input "474.38"
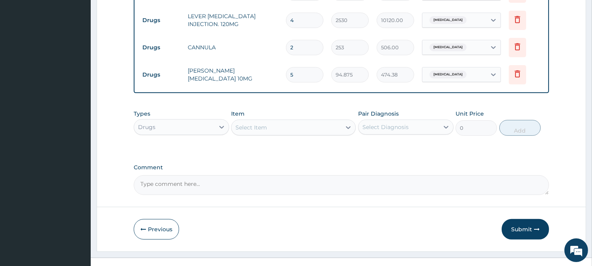
scroll to position [605, 0]
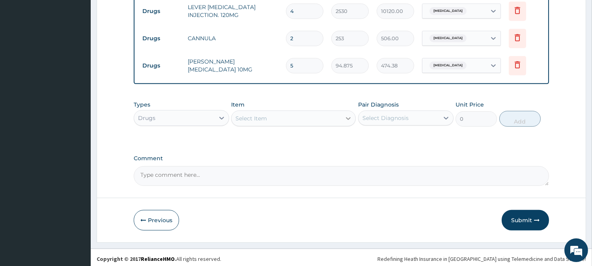
type input "5"
click at [344, 114] on icon at bounding box center [348, 118] width 8 height 8
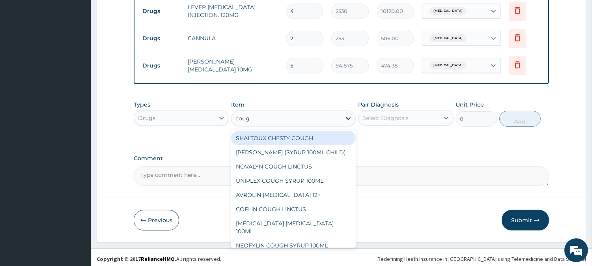
type input "cough"
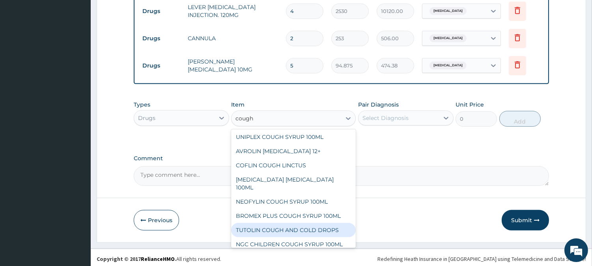
scroll to position [85, 0]
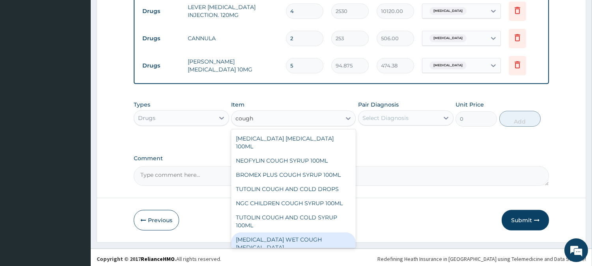
click at [281, 239] on div "[MEDICAL_DATA] WET COUGH [MEDICAL_DATA]" at bounding box center [293, 243] width 125 height 22
type input "1897.5"
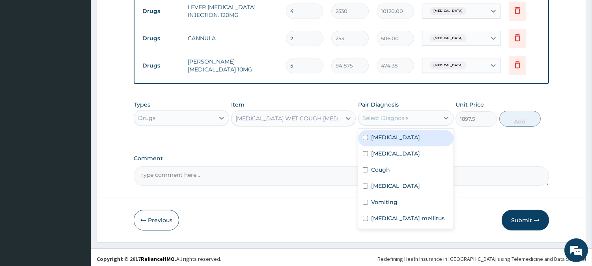
click at [408, 120] on div "Select Diagnosis" at bounding box center [398, 118] width 80 height 13
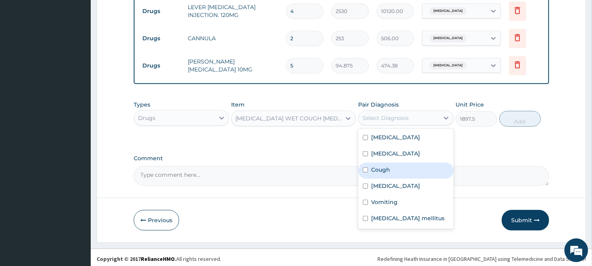
click at [404, 166] on div "Cough" at bounding box center [405, 170] width 95 height 16
checkbox input "true"
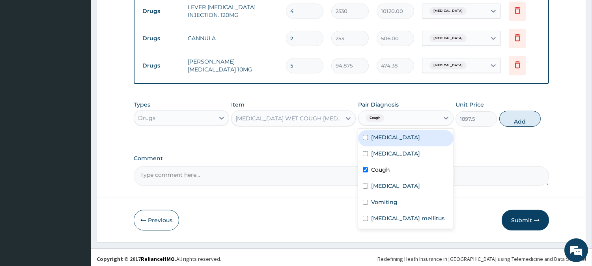
click at [519, 115] on button "Add" at bounding box center [519, 119] width 41 height 16
type input "0"
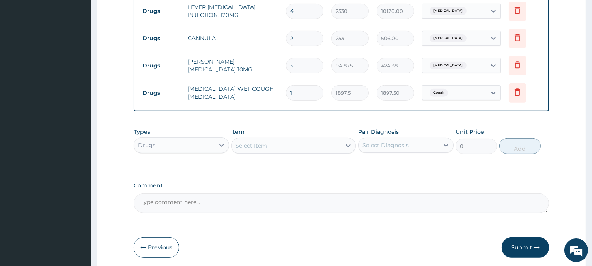
click at [290, 141] on div "Select Item" at bounding box center [286, 145] width 110 height 13
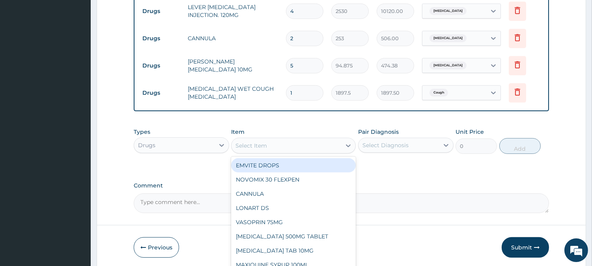
type input "a"
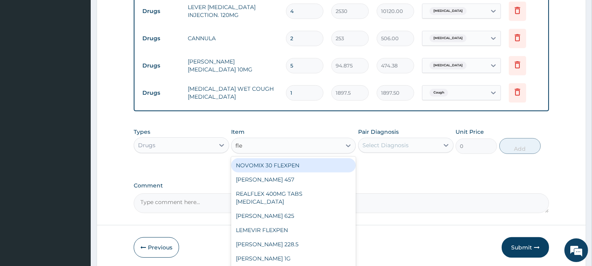
type input "flem"
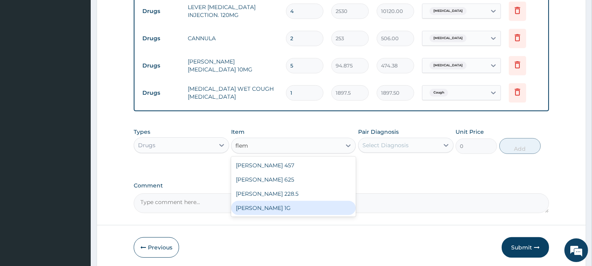
click at [272, 211] on div "[PERSON_NAME] 1G" at bounding box center [293, 208] width 125 height 14
type input "822.25"
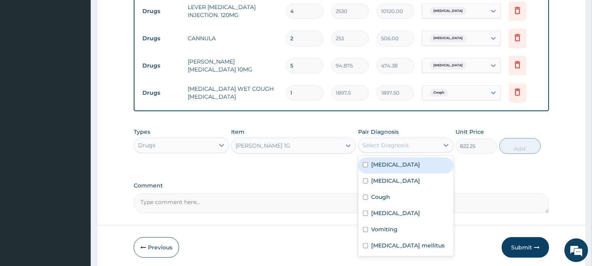
click at [395, 141] on div "Select Diagnosis" at bounding box center [385, 145] width 46 height 8
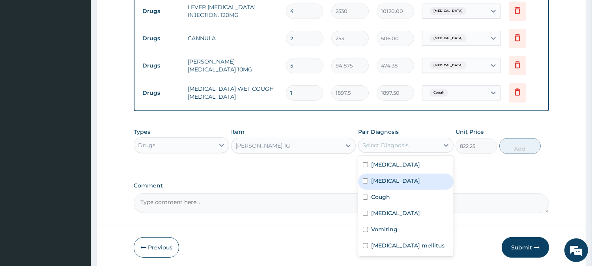
click at [391, 175] on div "[MEDICAL_DATA]" at bounding box center [405, 181] width 95 height 16
checkbox input "true"
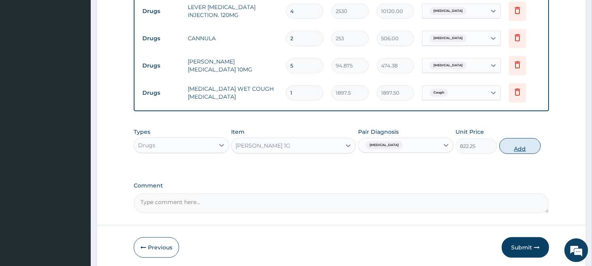
click at [521, 140] on button "Add" at bounding box center [519, 146] width 41 height 16
type input "0"
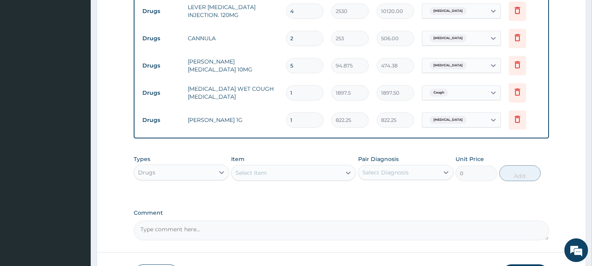
type input "18"
type input "14800.50"
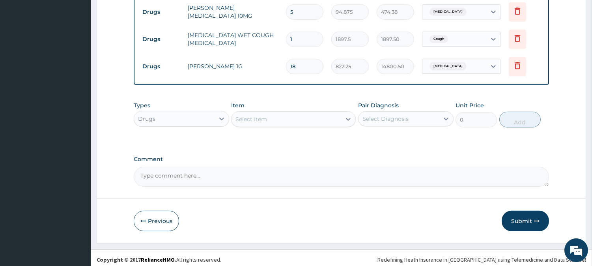
scroll to position [660, 0]
type input "18"
click at [332, 117] on div "Select Item" at bounding box center [286, 118] width 110 height 13
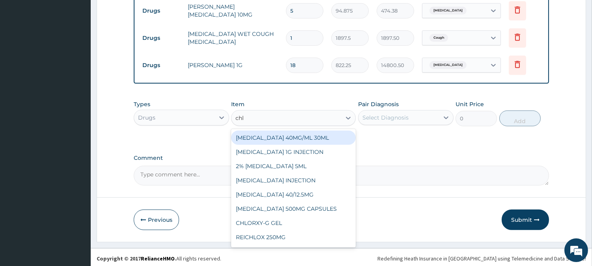
type input "chlo"
click at [326, 135] on div "[MEDICAL_DATA] 40MG/ML 30ML" at bounding box center [293, 137] width 125 height 14
type input "1518"
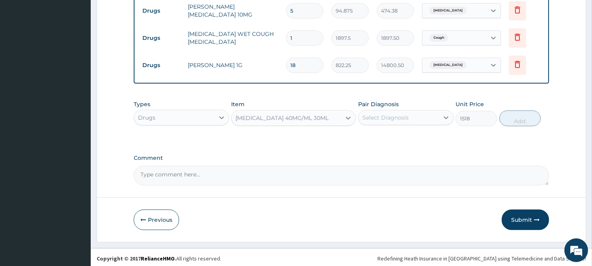
click at [329, 112] on div "[MEDICAL_DATA] 40MG/ML 30ML" at bounding box center [286, 118] width 110 height 13
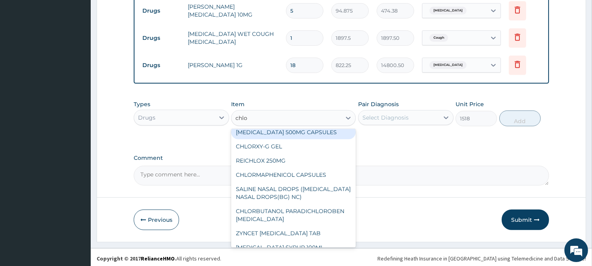
scroll to position [144, 0]
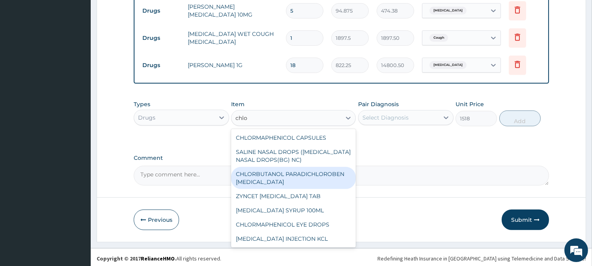
type input "chlo"
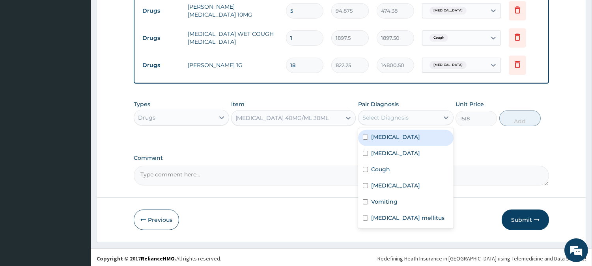
click at [437, 117] on div "Select Diagnosis" at bounding box center [398, 117] width 80 height 13
click at [423, 131] on div "[MEDICAL_DATA]" at bounding box center [405, 138] width 95 height 16
checkbox input "true"
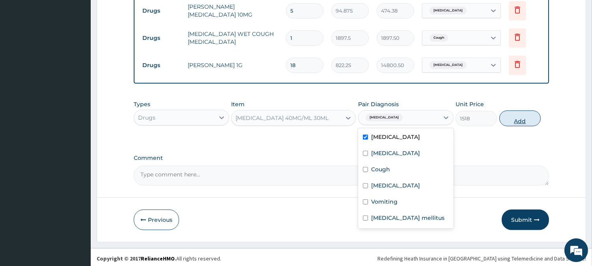
click at [510, 119] on button "Add" at bounding box center [519, 118] width 41 height 16
type input "0"
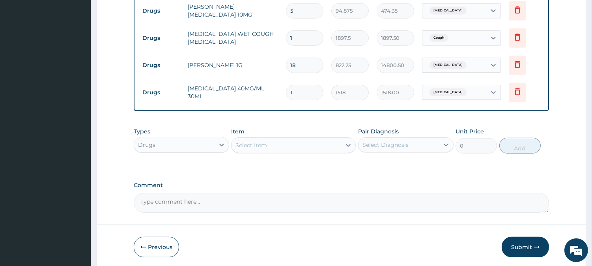
type input "0.00"
type input "2"
type input "3036.00"
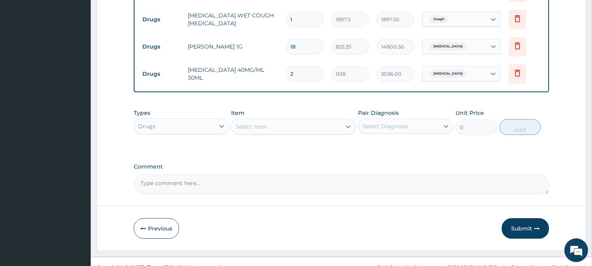
scroll to position [688, 0]
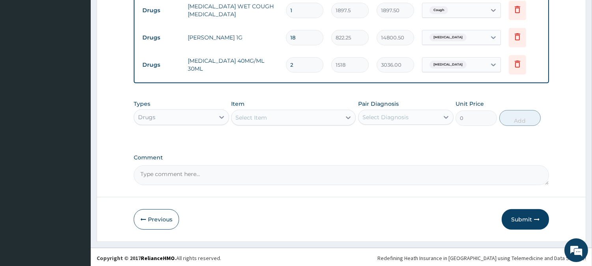
type input "2"
click at [273, 111] on div "Select Item" at bounding box center [286, 117] width 110 height 13
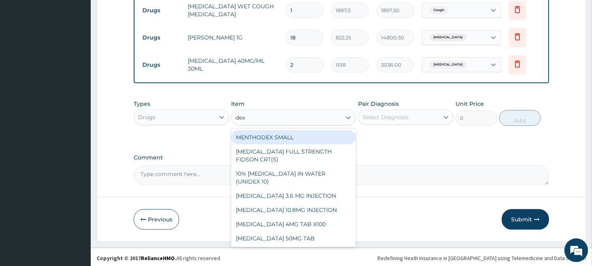
type input "dexa"
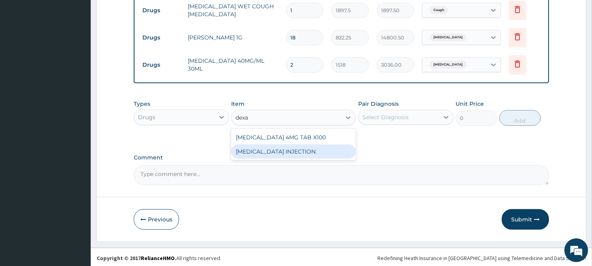
click at [307, 144] on div "[MEDICAL_DATA] INJECTION." at bounding box center [293, 151] width 125 height 14
type input "632.5"
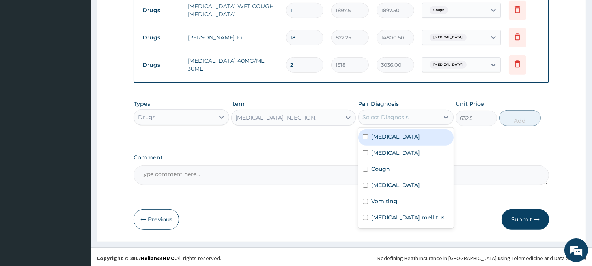
click at [400, 115] on div "Select Diagnosis" at bounding box center [385, 117] width 46 height 8
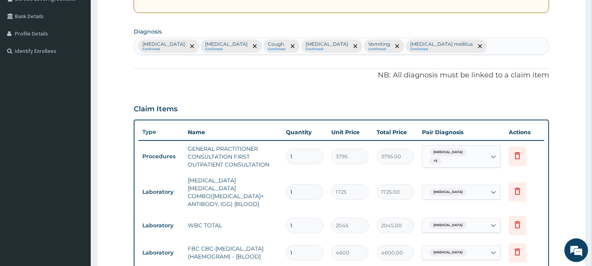
scroll to position [162, 0]
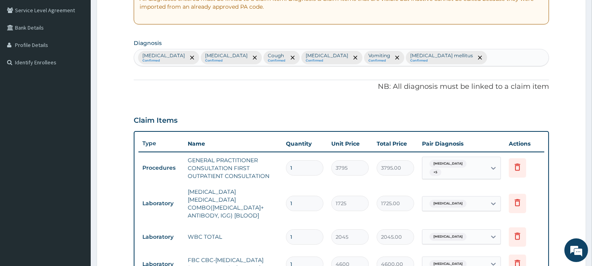
drag, startPoint x: 463, startPoint y: 56, endPoint x: 459, endPoint y: 57, distance: 4.0
click at [461, 57] on div "[MEDICAL_DATA] Confirmed [MEDICAL_DATA] Confirmed Cough Confirmed [MEDICAL_DATA…" at bounding box center [341, 57] width 414 height 17
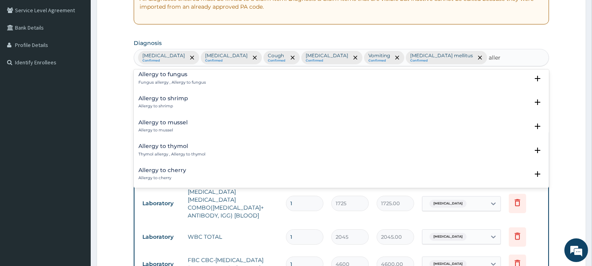
scroll to position [1079, 0]
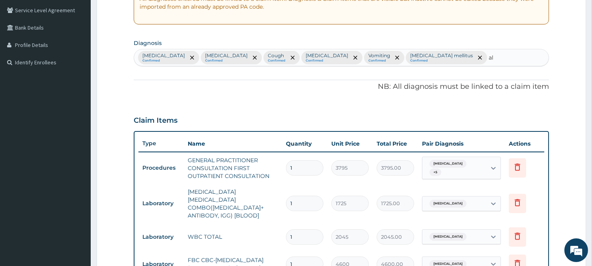
type input "a"
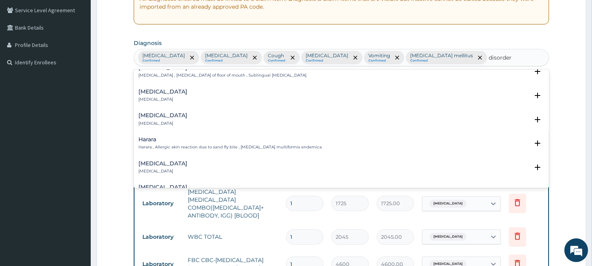
scroll to position [1007, 0]
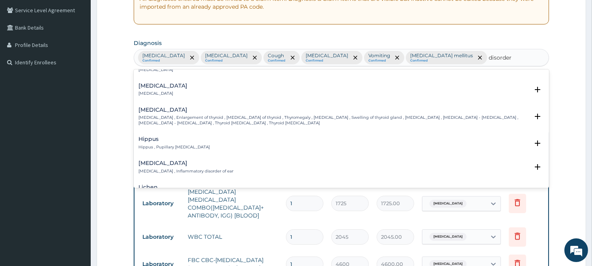
type input "disorder"
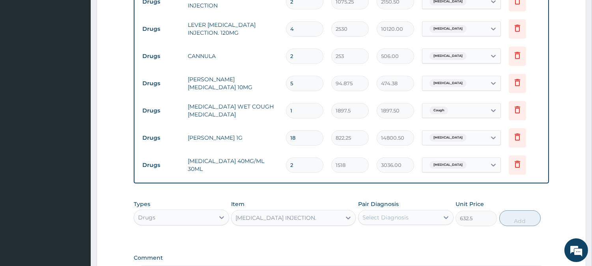
scroll to position [688, 0]
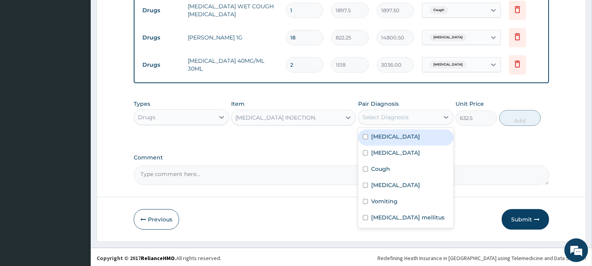
drag, startPoint x: 399, startPoint y: 117, endPoint x: 395, endPoint y: 159, distance: 42.4
click at [394, 125] on div "option [MEDICAL_DATA], selected. option [MEDICAL_DATA] focused, 1 of 6. 6 resul…" at bounding box center [405, 117] width 95 height 15
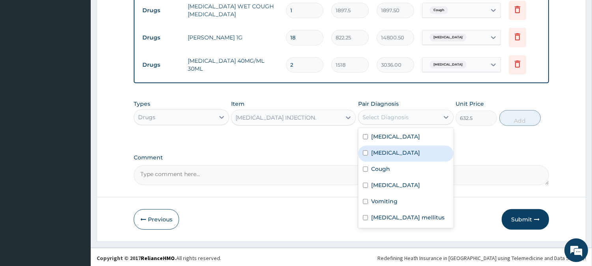
click at [397, 153] on div "[MEDICAL_DATA]" at bounding box center [405, 153] width 95 height 16
checkbox input "true"
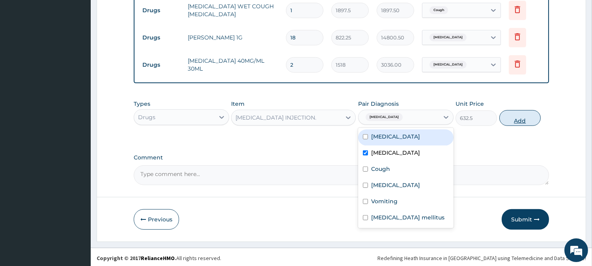
click at [514, 115] on button "Add" at bounding box center [519, 118] width 41 height 16
type input "0"
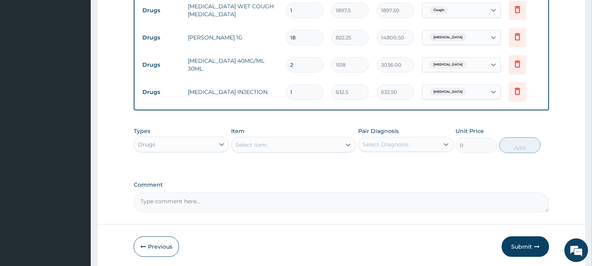
type input "0.00"
type input "6"
type input "3795.00"
type input "6"
click at [292, 143] on div "Select Item" at bounding box center [286, 144] width 110 height 13
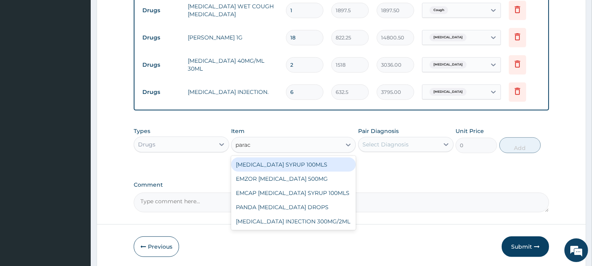
type input "parace"
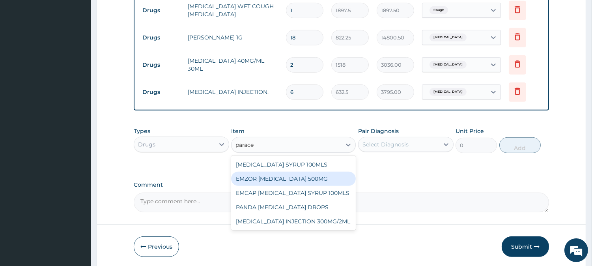
click at [303, 177] on div "EMZOR [MEDICAL_DATA] 500MG" at bounding box center [293, 178] width 125 height 14
type input "25.3"
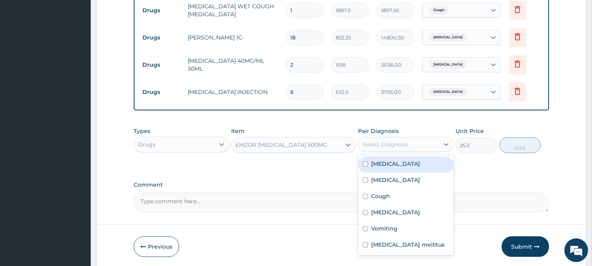
click at [425, 140] on div "Select Diagnosis" at bounding box center [398, 144] width 80 height 13
click at [432, 164] on div "[MEDICAL_DATA]" at bounding box center [405, 164] width 95 height 16
checkbox input "true"
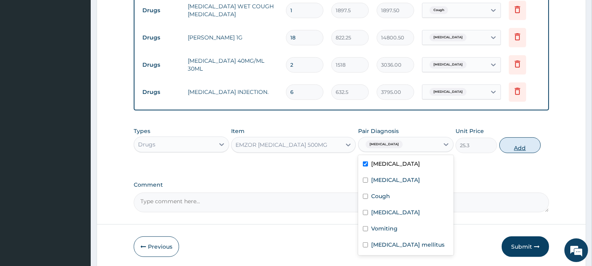
click at [521, 147] on button "Add" at bounding box center [519, 145] width 41 height 16
type input "0"
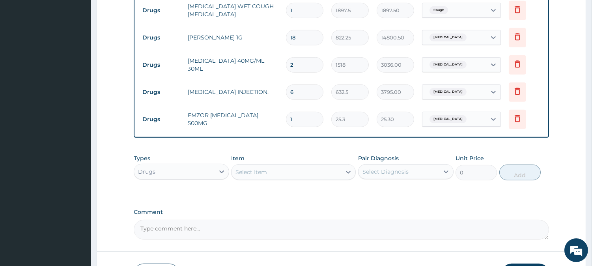
type input "18"
type input "455.40"
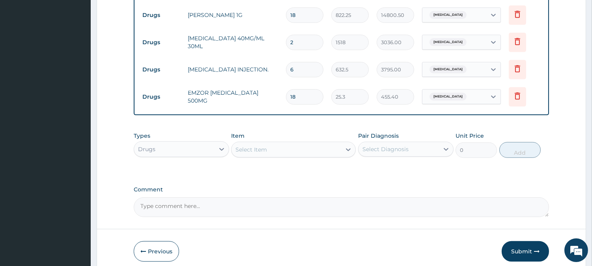
scroll to position [743, 0]
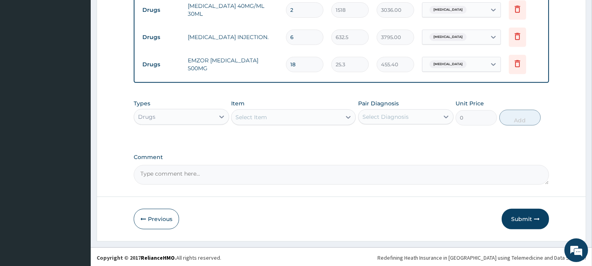
type input "18"
click at [309, 119] on div "Select Item" at bounding box center [286, 117] width 110 height 13
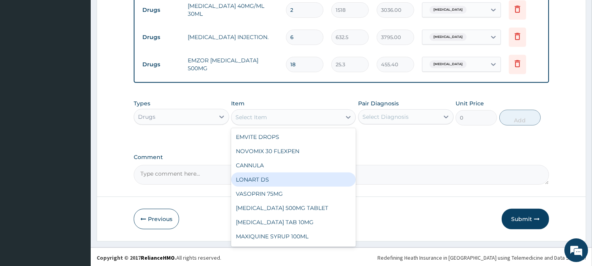
click at [290, 179] on div "LONART DS" at bounding box center [293, 179] width 125 height 14
type input "506"
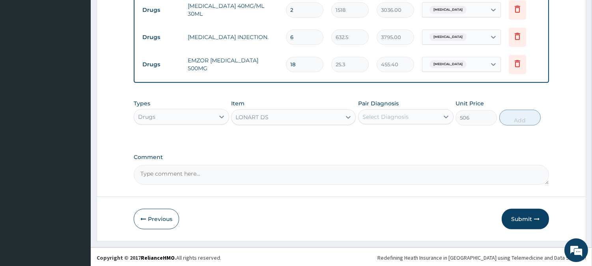
click at [419, 116] on div "Select Diagnosis" at bounding box center [398, 116] width 80 height 13
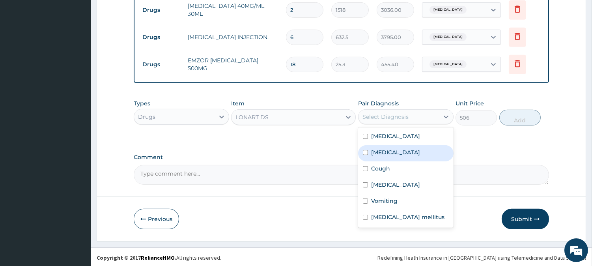
click at [404, 146] on div "[MEDICAL_DATA]" at bounding box center [405, 153] width 95 height 16
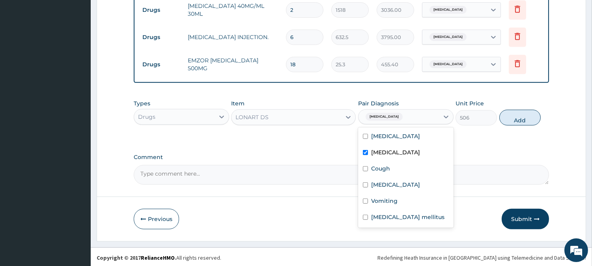
checkbox input "true"
click at [415, 136] on div "[MEDICAL_DATA]" at bounding box center [405, 137] width 95 height 16
checkbox input "true"
click at [406, 152] on div "[MEDICAL_DATA]" at bounding box center [405, 153] width 95 height 16
checkbox input "false"
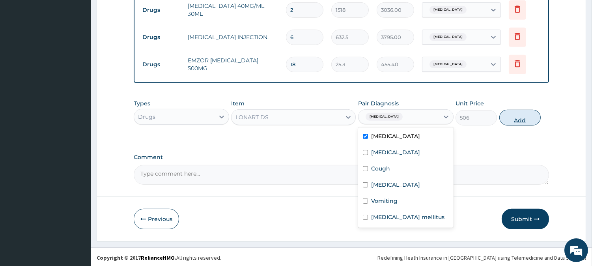
click at [517, 114] on button "Add" at bounding box center [519, 118] width 41 height 16
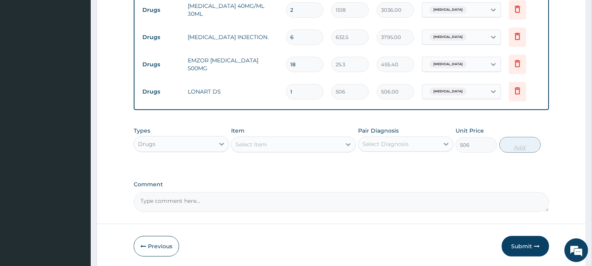
type input "0"
type input "0.00"
type input "6"
type input "3036.00"
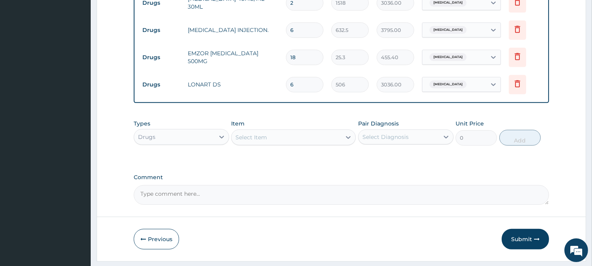
scroll to position [770, 0]
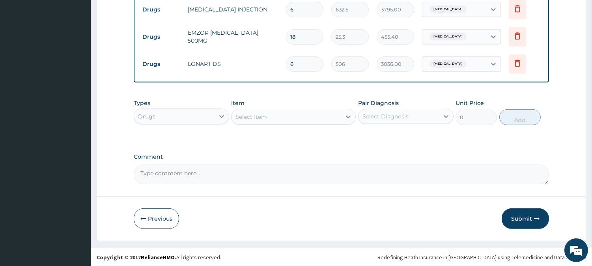
type input "6"
click at [332, 119] on div "Select Item" at bounding box center [293, 117] width 125 height 16
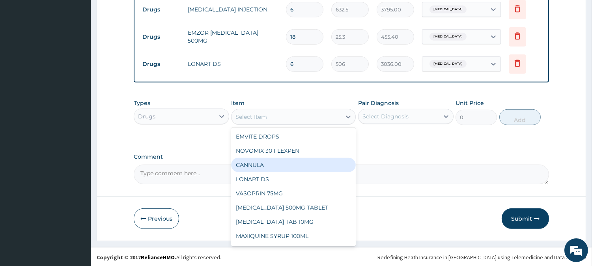
click at [299, 166] on div "CANNULA" at bounding box center [293, 165] width 125 height 14
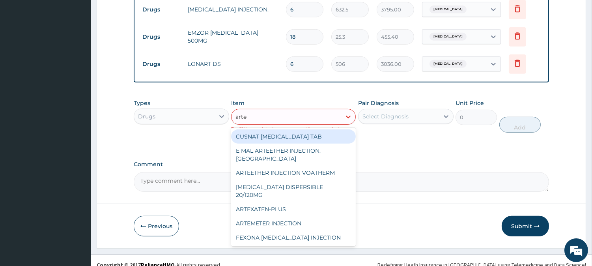
type input "artes"
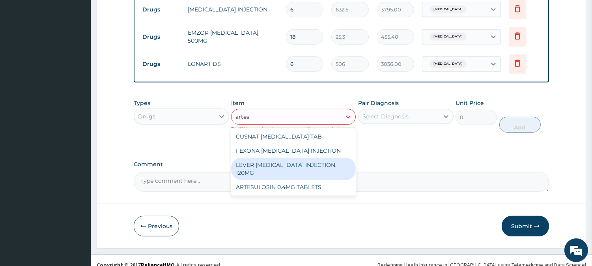
click at [298, 165] on div "LEVER [MEDICAL_DATA] INJECTION. 120MG" at bounding box center [293, 169] width 125 height 22
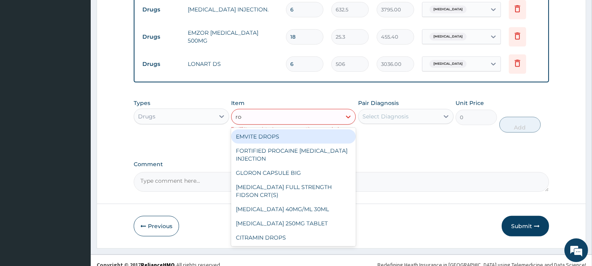
type input "roce"
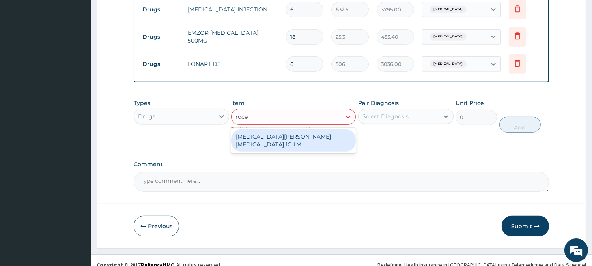
click at [334, 135] on div "[MEDICAL_DATA][PERSON_NAME][MEDICAL_DATA] 1G I.M" at bounding box center [293, 140] width 125 height 22
type input "8855"
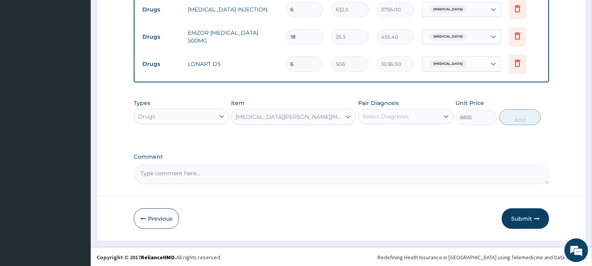
drag, startPoint x: 392, startPoint y: 115, endPoint x: 396, endPoint y: 114, distance: 4.5
click at [392, 115] on div "Select Diagnosis" at bounding box center [385, 116] width 46 height 8
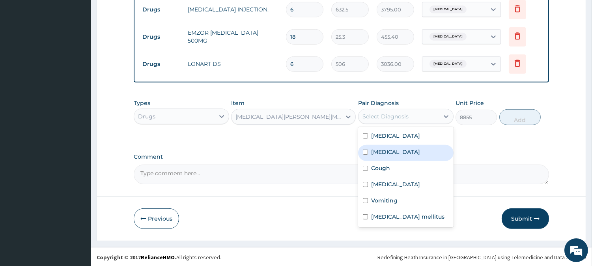
click at [391, 157] on div "[MEDICAL_DATA]" at bounding box center [405, 153] width 95 height 16
checkbox input "true"
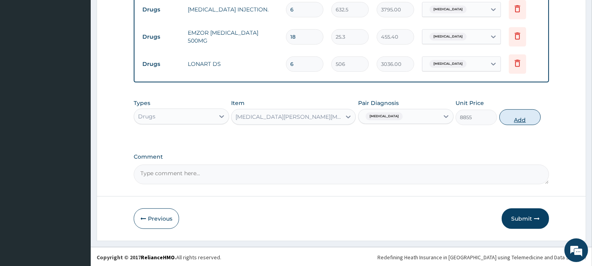
click at [513, 123] on button "Add" at bounding box center [519, 117] width 41 height 16
type input "0"
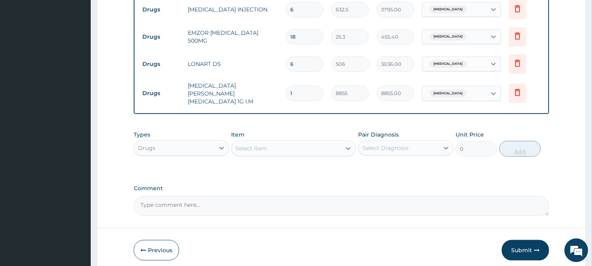
type input "0.00"
type input "5"
type input "44275.00"
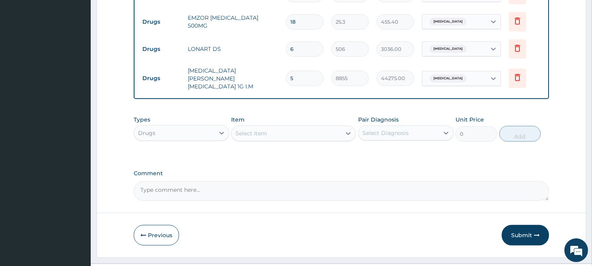
scroll to position [797, 0]
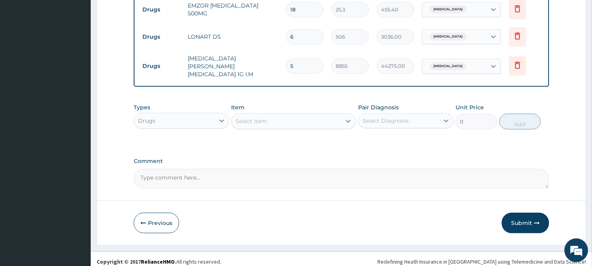
type input "5"
click at [322, 115] on div "Select Item" at bounding box center [286, 121] width 110 height 13
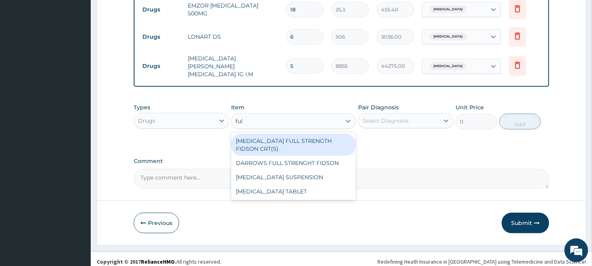
type input "full"
click at [307, 137] on div "[MEDICAL_DATA] FULL STRENGTH FIDSON CRT(S)" at bounding box center [293, 145] width 125 height 22
type input "1897.5"
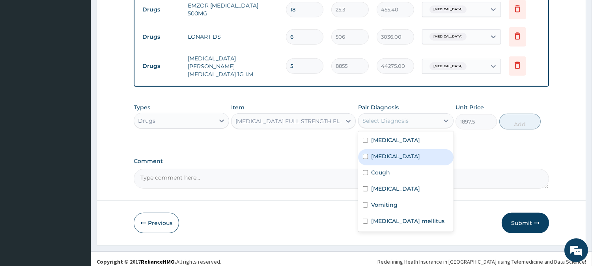
drag, startPoint x: 386, startPoint y: 116, endPoint x: 382, endPoint y: 153, distance: 37.0
click at [382, 128] on div "option [MEDICAL_DATA], selected. option [MEDICAL_DATA] focused, 2 of 6. 6 resul…" at bounding box center [405, 120] width 95 height 15
click at [382, 153] on label "[MEDICAL_DATA]" at bounding box center [395, 156] width 49 height 8
checkbox input "true"
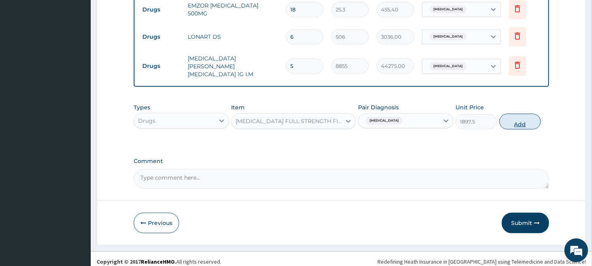
click at [518, 114] on button "Add" at bounding box center [519, 122] width 41 height 16
type input "0"
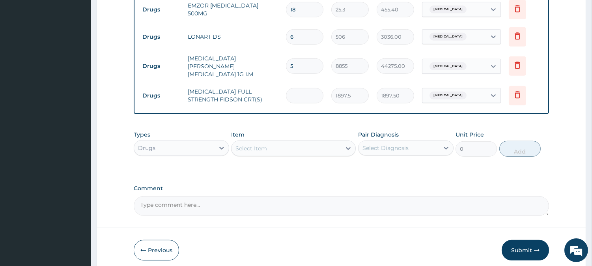
type input "0.00"
type input "2"
type input "3795.00"
type input "2"
click at [318, 143] on div "Select Item" at bounding box center [286, 148] width 110 height 13
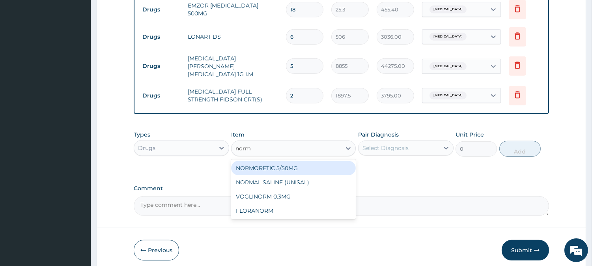
type input "[PERSON_NAME]"
click at [311, 164] on div "NORMAL SALINE (UNISAL)" at bounding box center [293, 168] width 125 height 14
type input "1897.5"
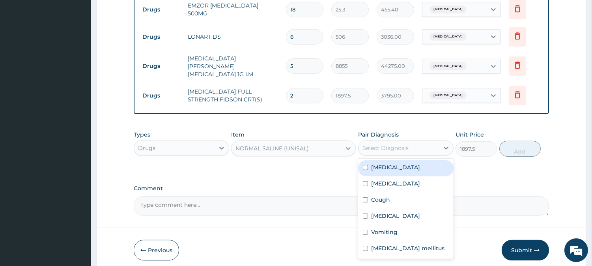
click at [347, 140] on div "Types Drugs Item NORMAL SALINE (UNISAL) Pair Diagnosis option [MEDICAL_DATA], s…" at bounding box center [341, 144] width 415 height 34
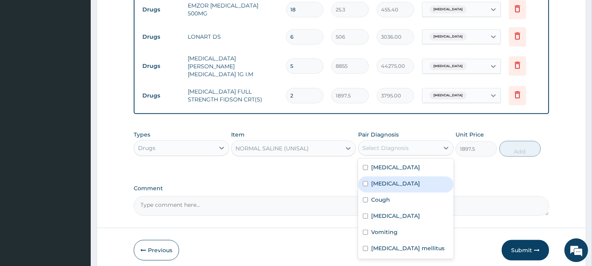
click at [380, 180] on label "[MEDICAL_DATA]" at bounding box center [395, 183] width 49 height 8
checkbox input "true"
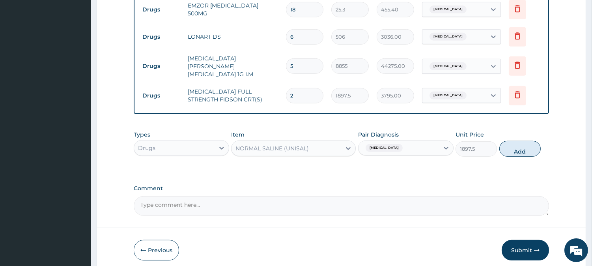
click at [507, 141] on button "Add" at bounding box center [519, 149] width 41 height 16
type input "0"
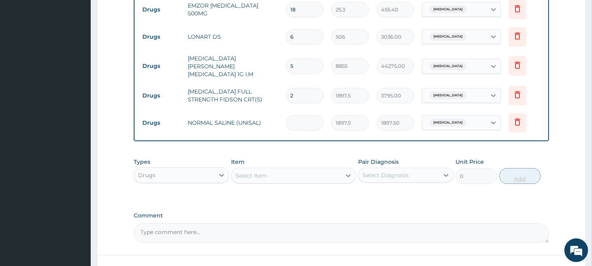
type input "0.00"
type input "2"
type input "3795.00"
type input "2"
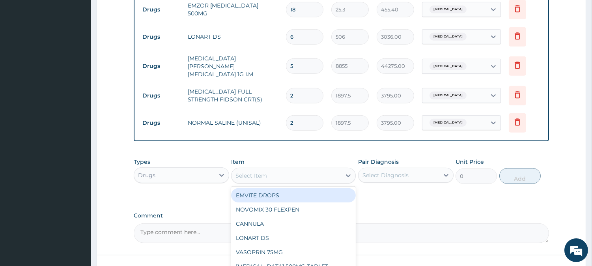
click at [321, 169] on div "Select Item" at bounding box center [286, 175] width 110 height 13
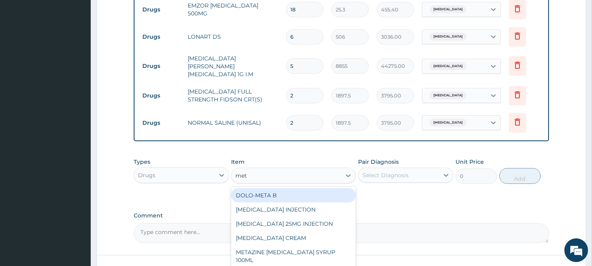
type input "metr"
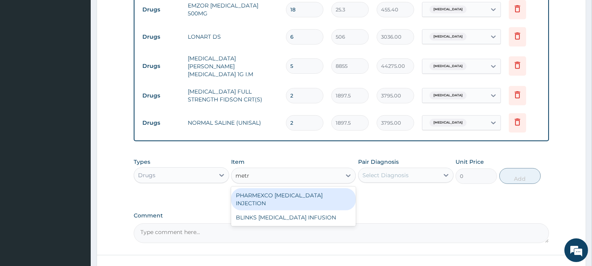
click at [315, 196] on div "PHARMEXCO [MEDICAL_DATA] INJECTION" at bounding box center [293, 199] width 125 height 22
type input "569.25"
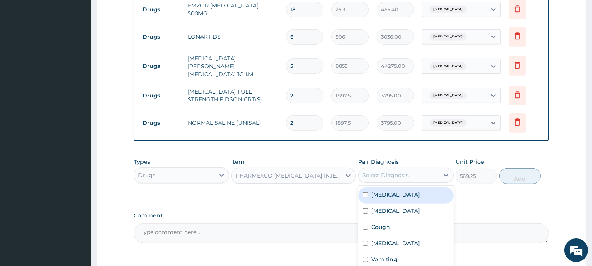
click at [385, 173] on div "Select Diagnosis" at bounding box center [385, 175] width 46 height 8
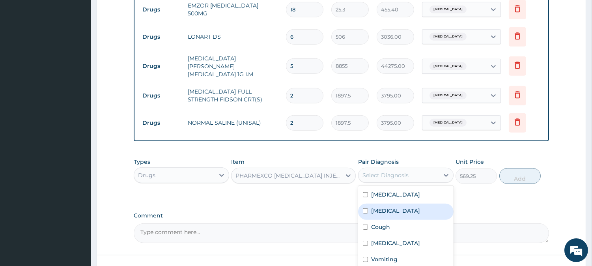
click at [390, 213] on div "[MEDICAL_DATA]" at bounding box center [405, 211] width 95 height 16
checkbox input "true"
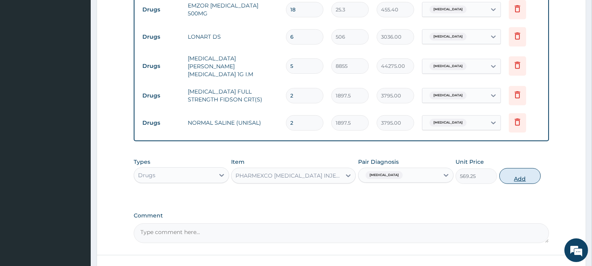
click at [510, 168] on button "Add" at bounding box center [519, 176] width 41 height 16
type input "0"
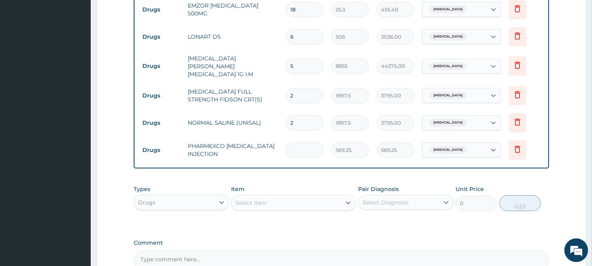
type input "0.00"
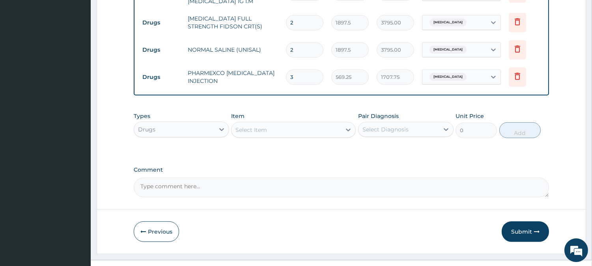
scroll to position [880, 0]
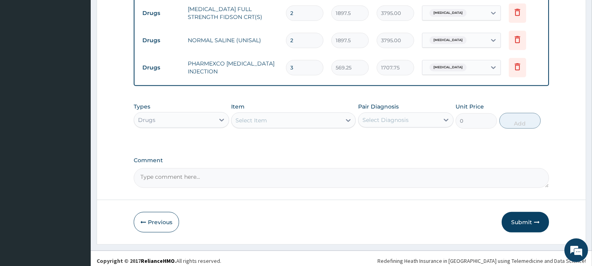
click at [327, 114] on div "Select Item" at bounding box center [286, 120] width 110 height 13
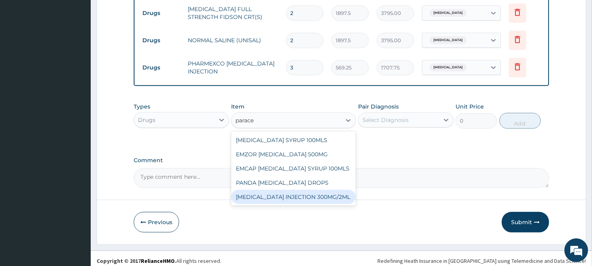
click at [300, 190] on div "[MEDICAL_DATA] INJECTION 300MG/2ML" at bounding box center [293, 197] width 125 height 14
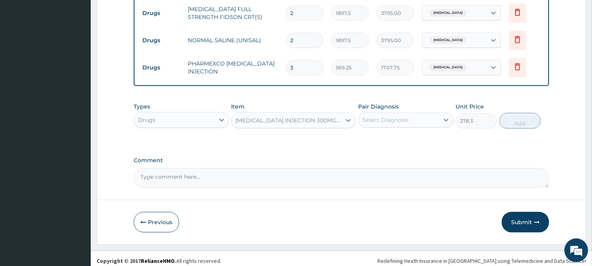
click at [393, 117] on div "Select Diagnosis" at bounding box center [385, 120] width 46 height 8
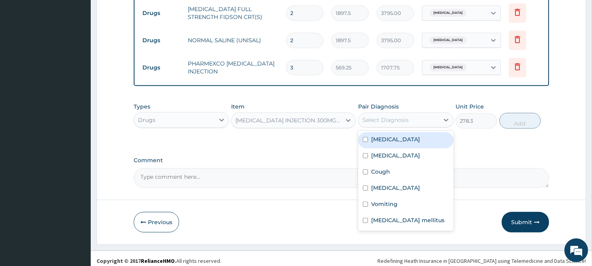
drag, startPoint x: 405, startPoint y: 137, endPoint x: 410, endPoint y: 131, distance: 7.3
click at [406, 135] on div "[MEDICAL_DATA]" at bounding box center [405, 140] width 95 height 16
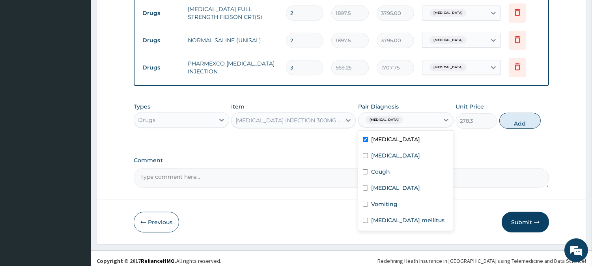
click at [505, 113] on button "Add" at bounding box center [519, 121] width 41 height 16
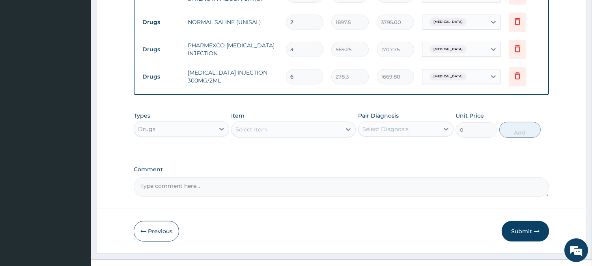
scroll to position [907, 0]
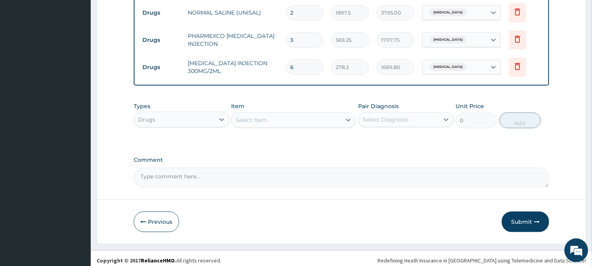
click at [315, 114] on div "Select Item" at bounding box center [286, 120] width 110 height 13
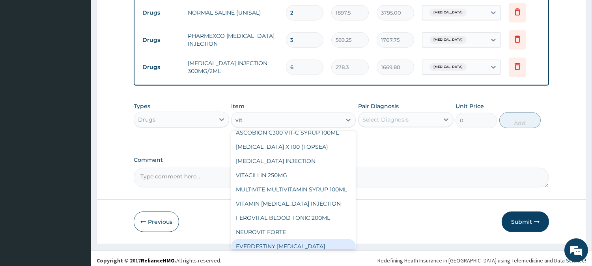
scroll to position [44, 0]
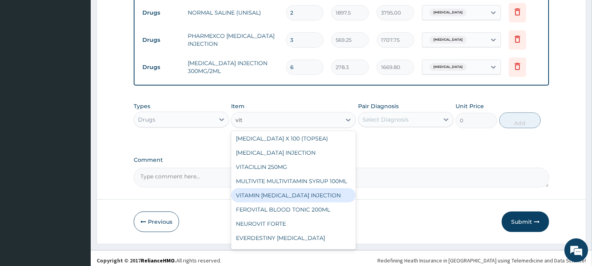
click at [318, 199] on div "VITAMIN [MEDICAL_DATA] INJECTION" at bounding box center [293, 195] width 125 height 14
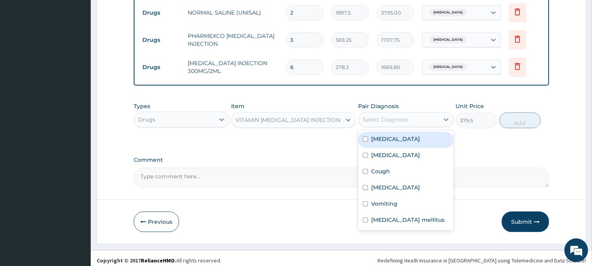
click at [409, 119] on div "Select Diagnosis" at bounding box center [398, 119] width 80 height 13
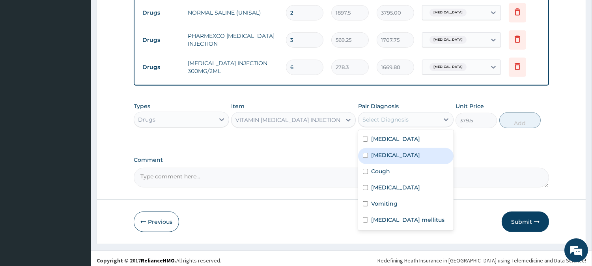
click at [417, 148] on div "[MEDICAL_DATA]" at bounding box center [405, 156] width 95 height 16
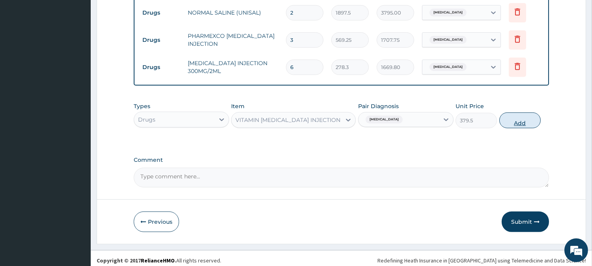
click at [515, 115] on button "Add" at bounding box center [519, 120] width 41 height 16
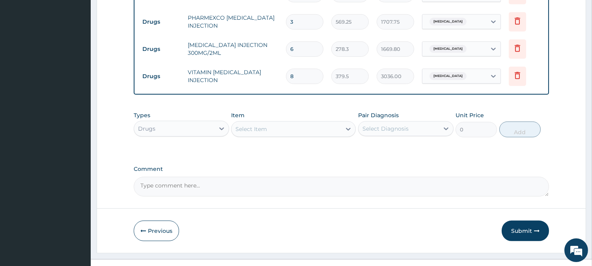
scroll to position [935, 0]
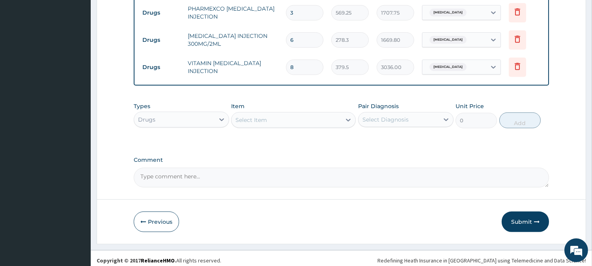
click at [305, 116] on div "Select Item" at bounding box center [286, 120] width 110 height 13
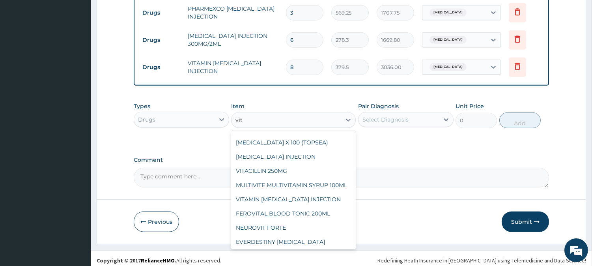
scroll to position [0, 0]
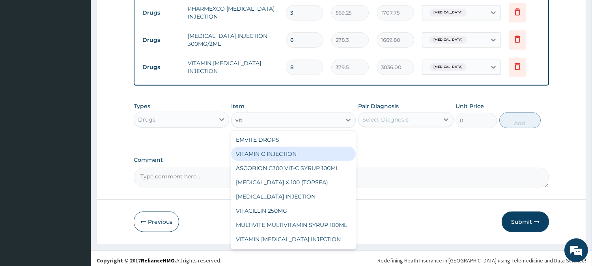
click at [308, 153] on div "VITAMIN C INJECTION" at bounding box center [293, 154] width 125 height 14
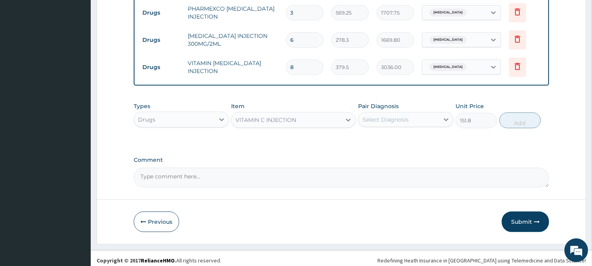
click at [412, 113] on div "Select Diagnosis" at bounding box center [398, 119] width 80 height 13
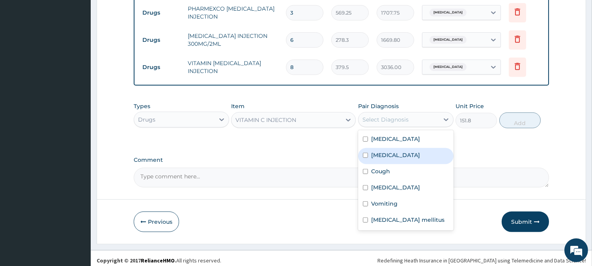
click at [396, 148] on div "[MEDICAL_DATA]" at bounding box center [405, 156] width 95 height 16
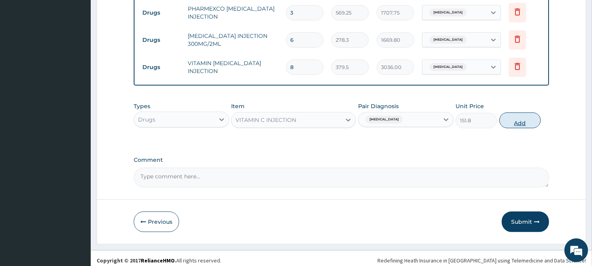
click at [505, 121] on button "Add" at bounding box center [519, 120] width 41 height 16
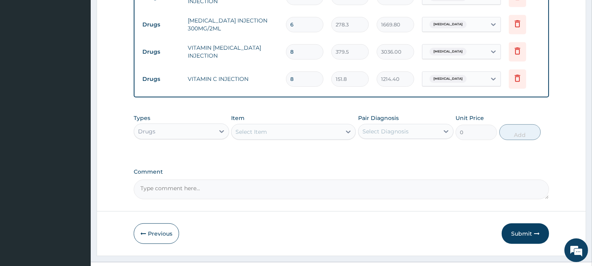
scroll to position [962, 0]
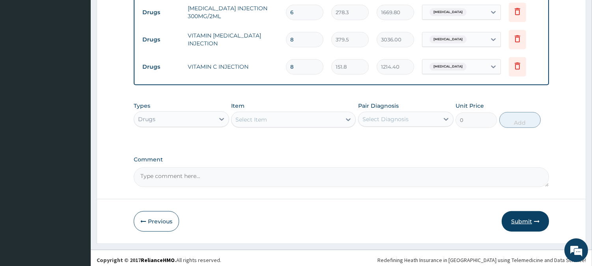
click at [522, 211] on button "Submit" at bounding box center [524, 221] width 47 height 20
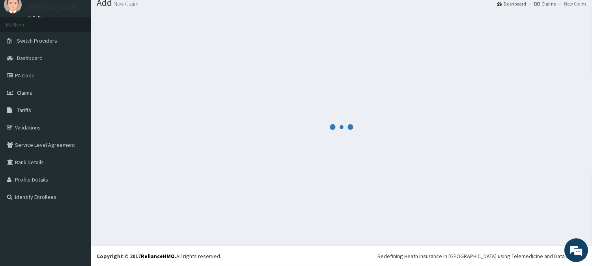
scroll to position [28, 0]
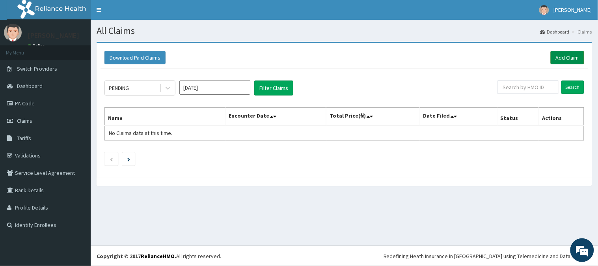
click at [564, 60] on link "Add Claim" at bounding box center [568, 57] width 34 height 13
